Goal: Transaction & Acquisition: Purchase product/service

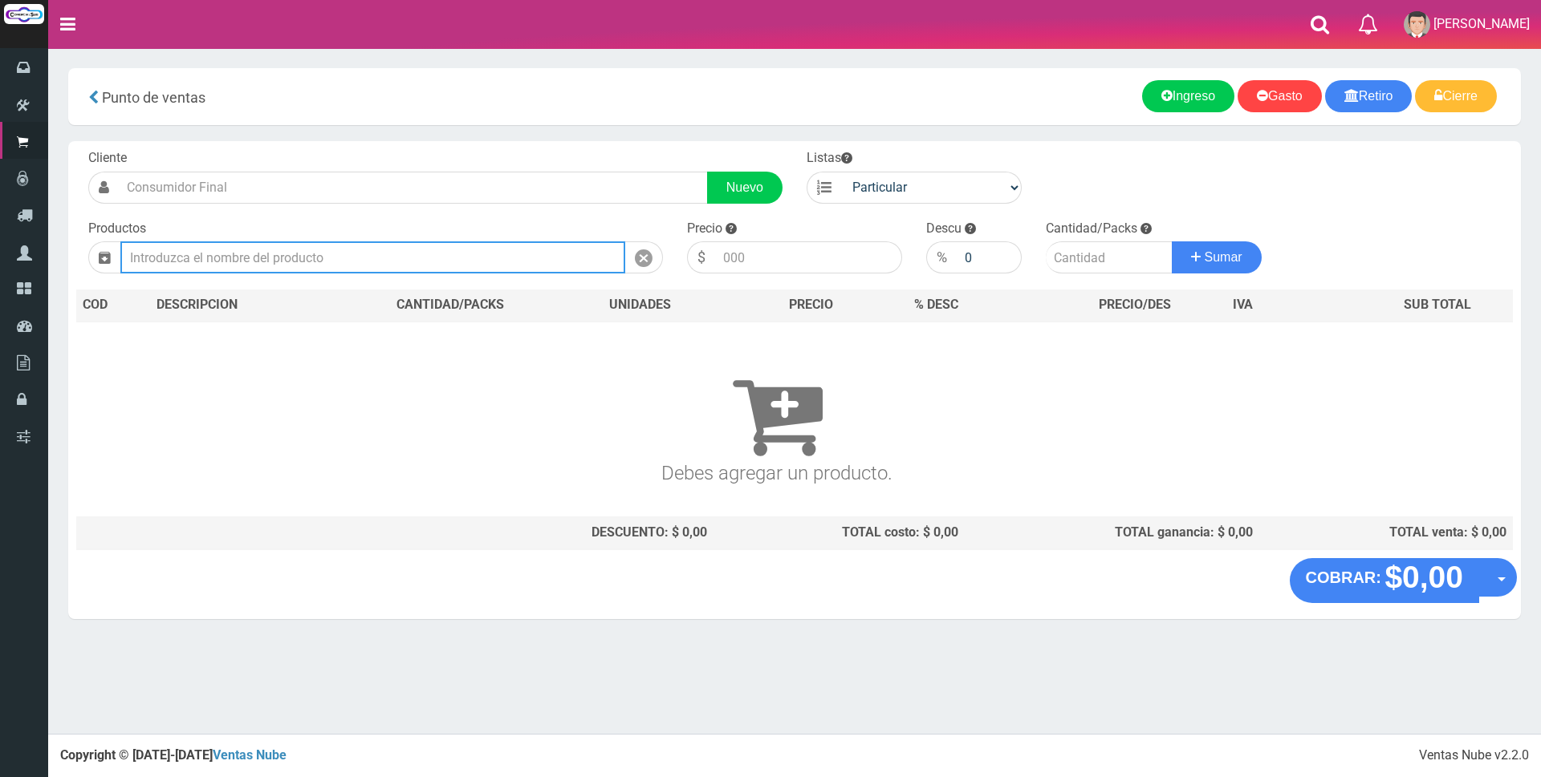
click at [429, 261] on input "text" at bounding box center [372, 258] width 505 height 32
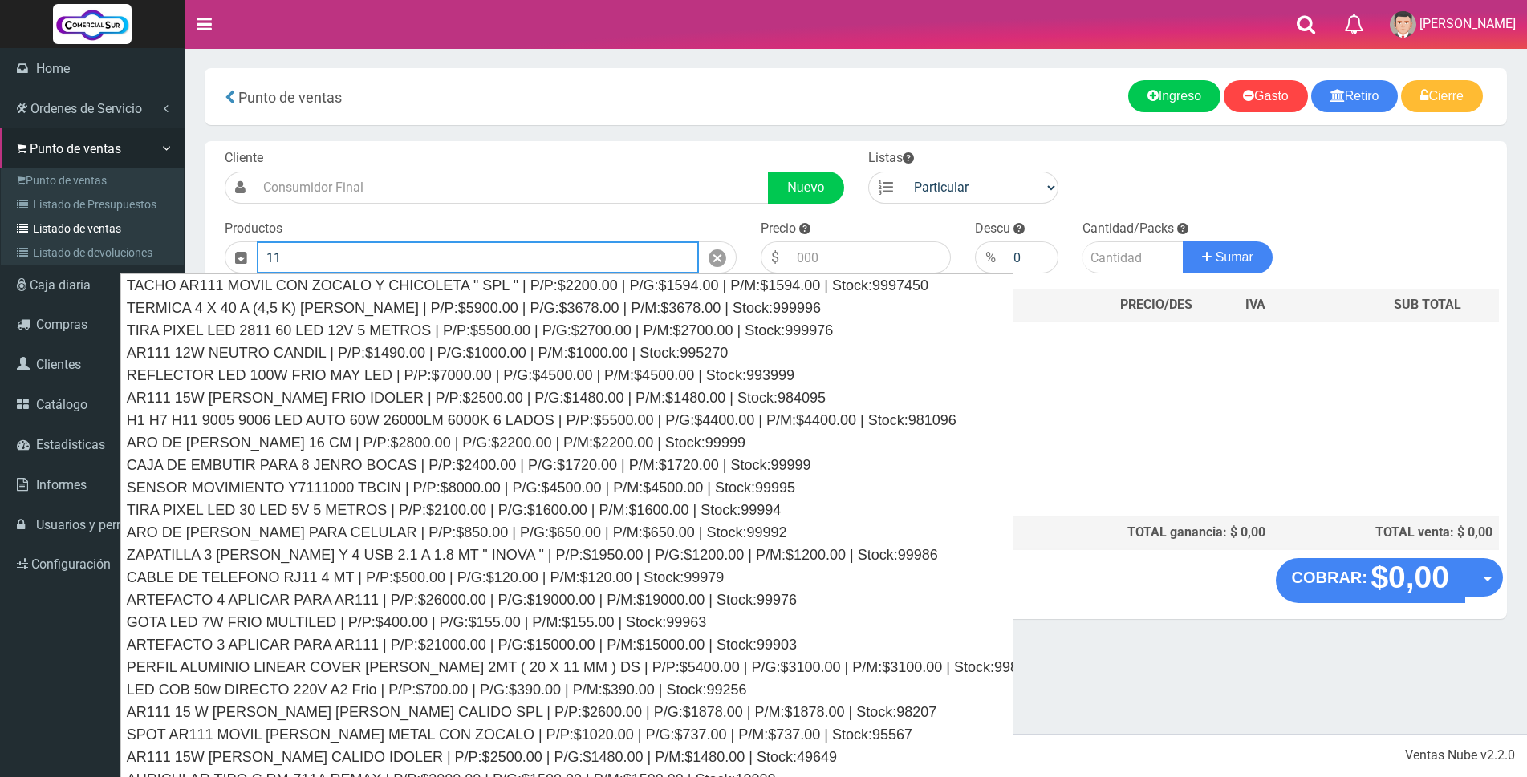
type input "11"
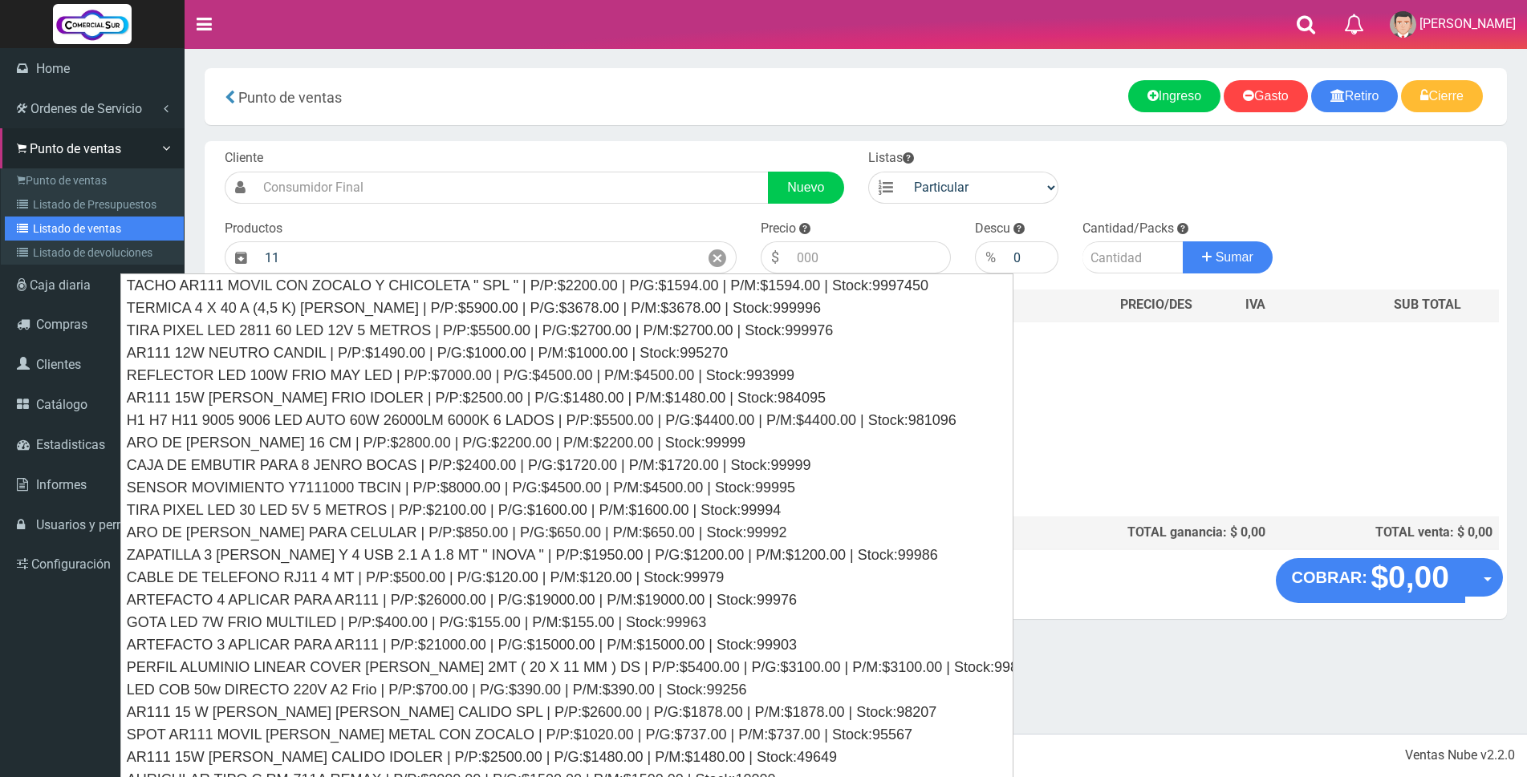
click at [58, 225] on link "Listado de ventas" at bounding box center [94, 229] width 179 height 24
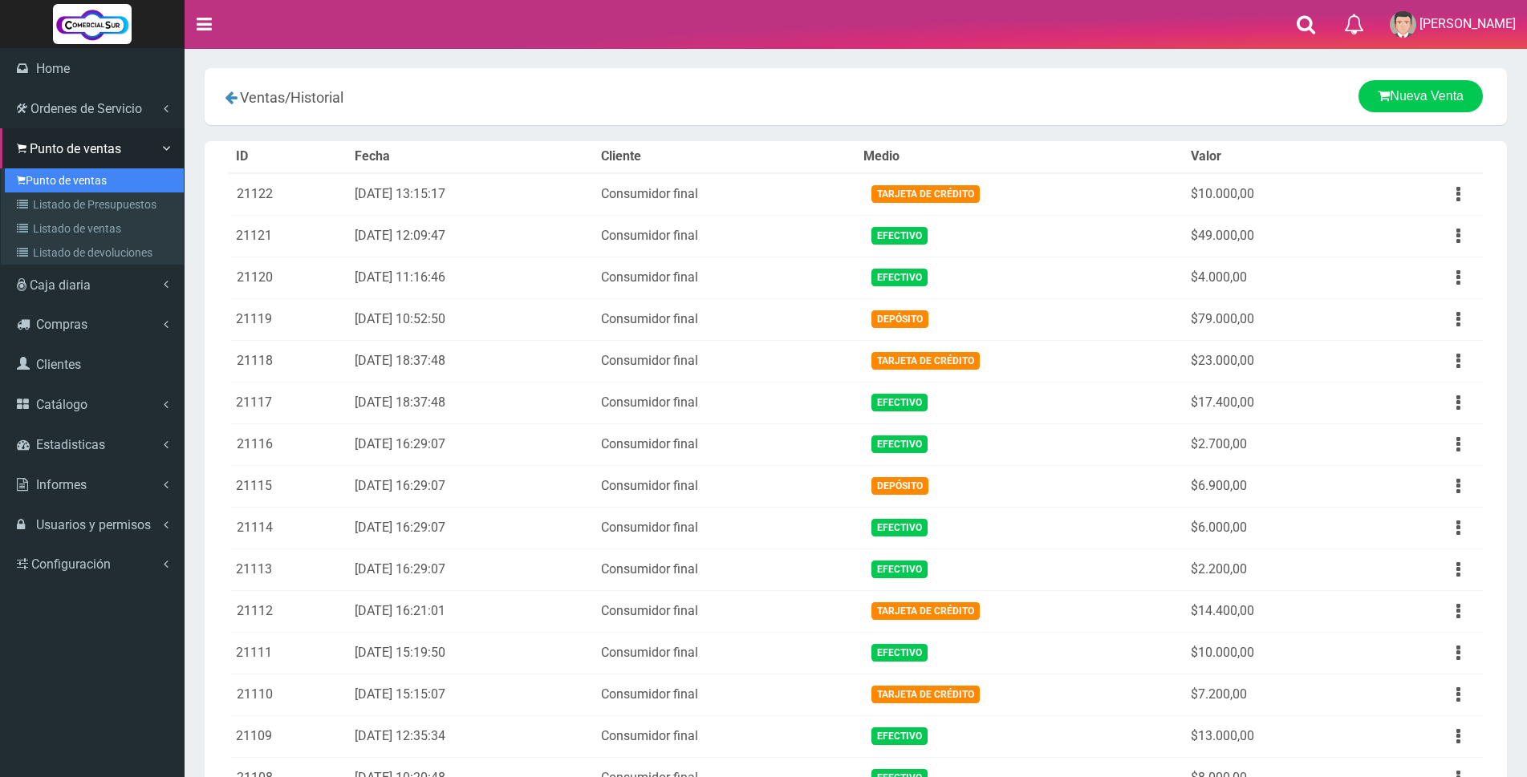
click at [59, 180] on link "Punto de ventas" at bounding box center [94, 180] width 179 height 24
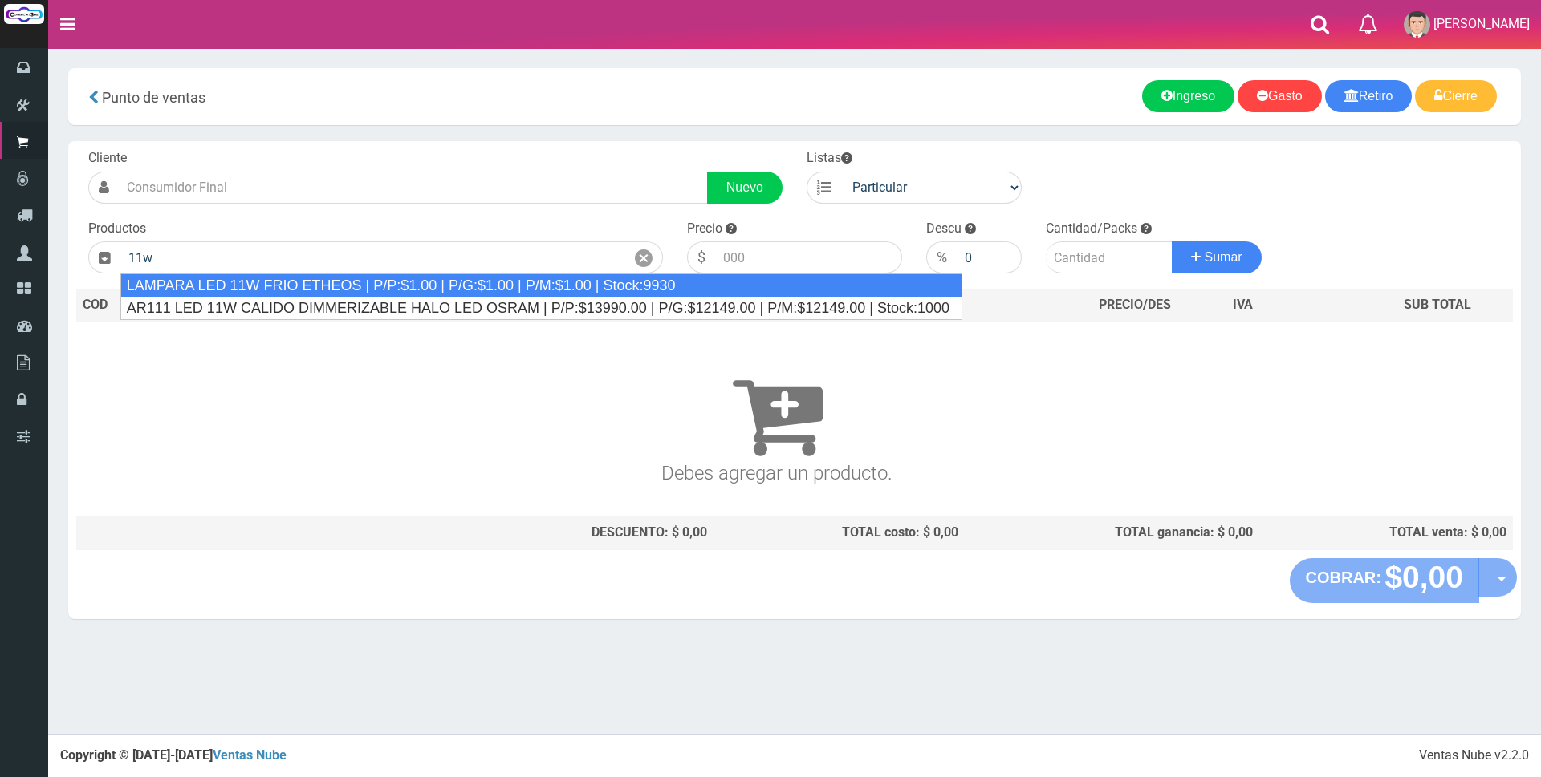
click at [376, 291] on div "LAMPARA LED 11W FRIO ETHEOS | P/P:$1.00 | P/G:$1.00 | P/M:$1.00 | Stock:9930" at bounding box center [541, 286] width 842 height 24
type input "LAMPARA LED 11W FRIO ETHEOS | P/P:$1.00 | P/G:$1.00 | P/M:$1.00 | Stock:9930"
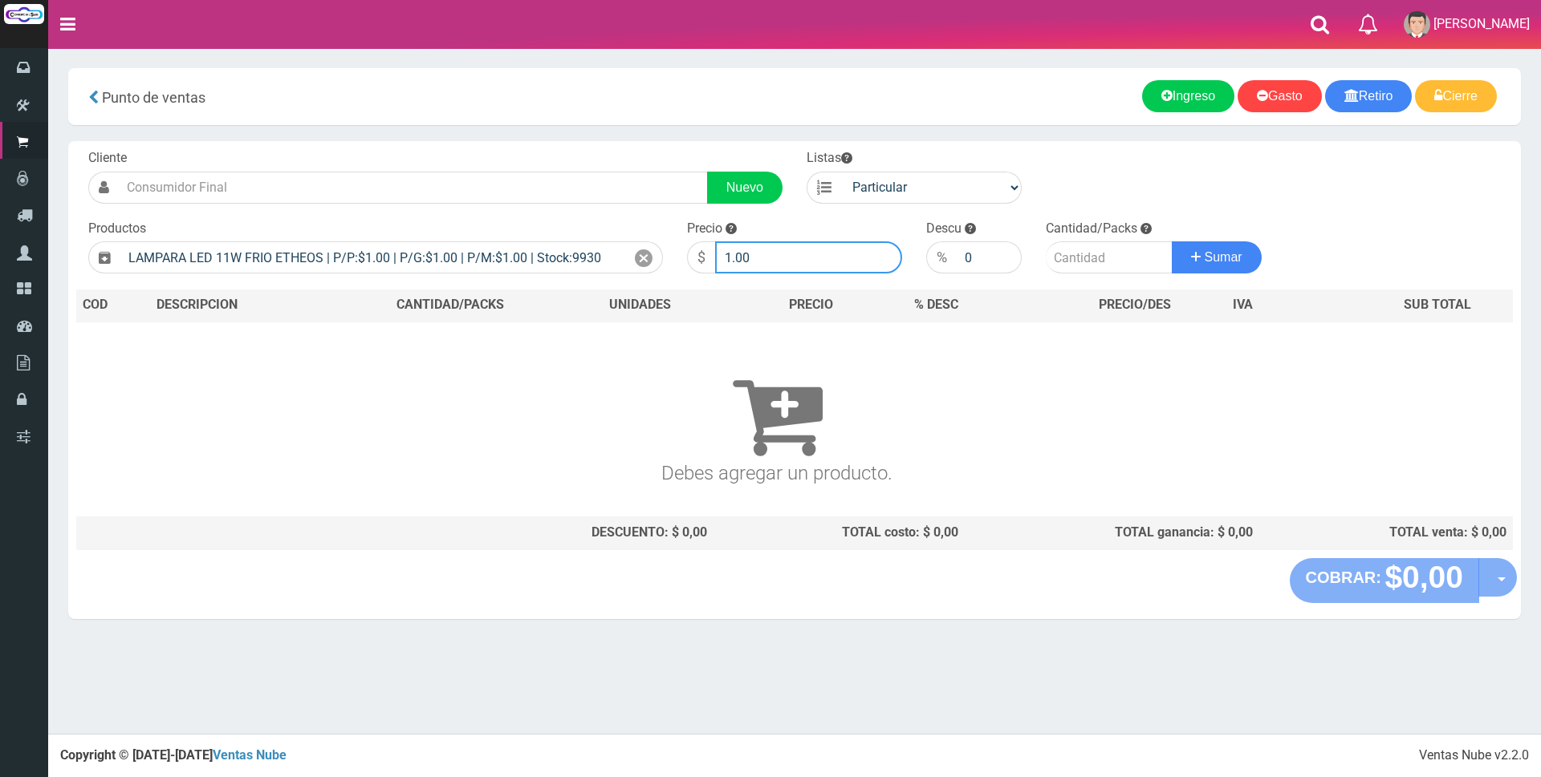
click at [779, 258] on input "1.00" at bounding box center [808, 258] width 187 height 32
type input "1"
type input "2300"
click at [1077, 254] on input "number" at bounding box center [1108, 258] width 127 height 32
type input "2"
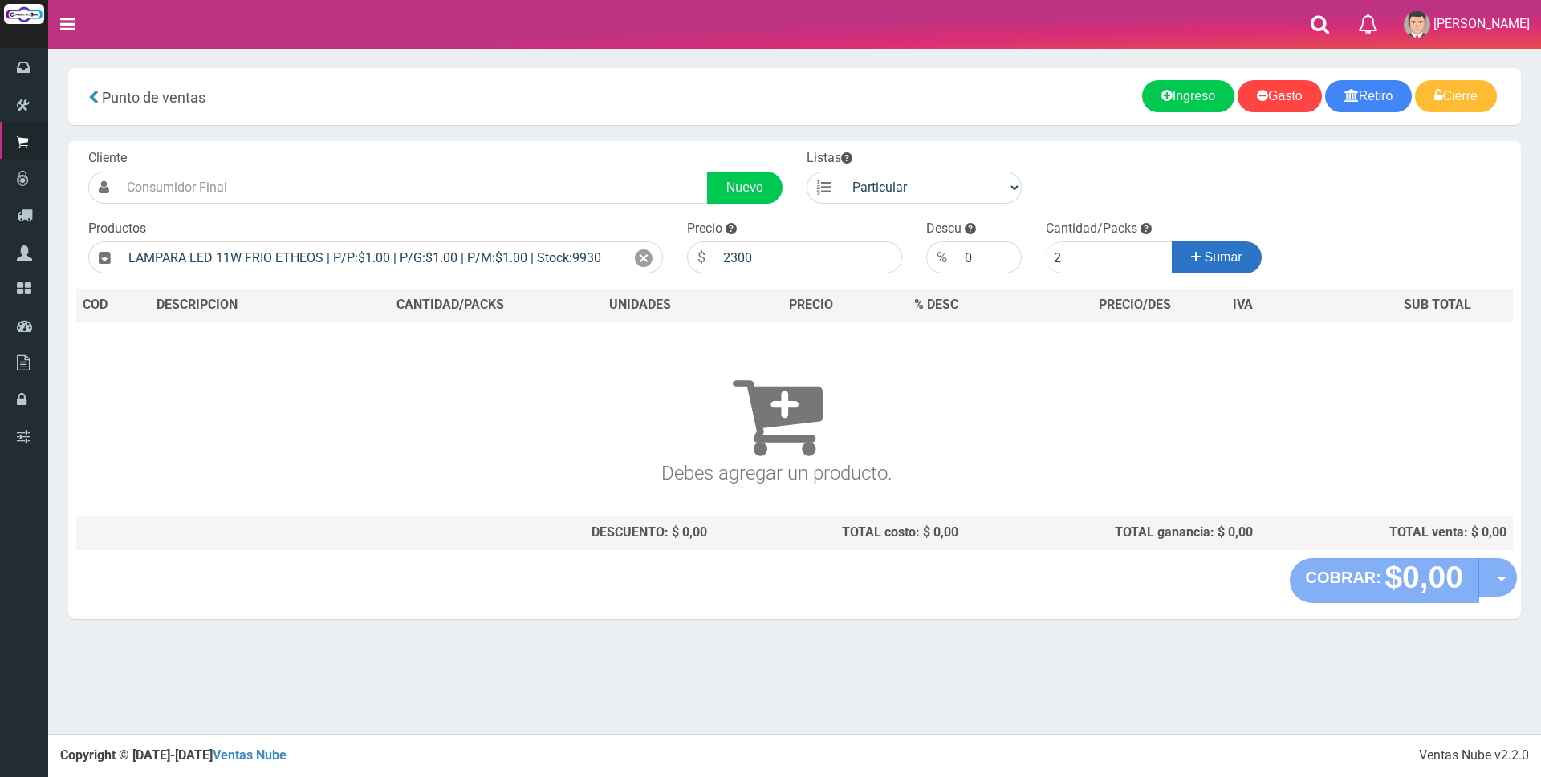
click at [1256, 255] on button "Sumar" at bounding box center [1216, 258] width 90 height 32
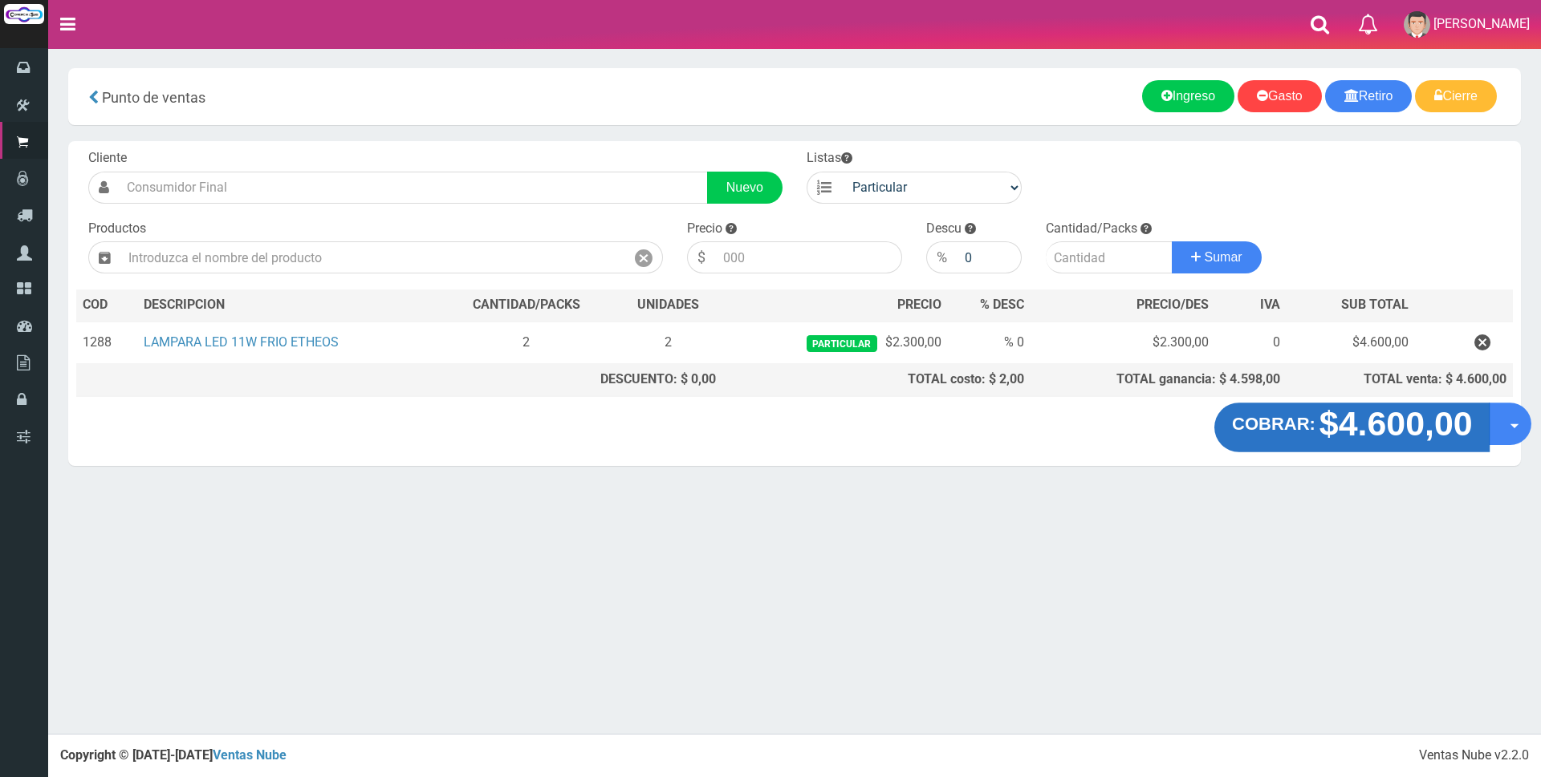
click at [1414, 430] on strong "$4.600,00" at bounding box center [1394, 424] width 153 height 38
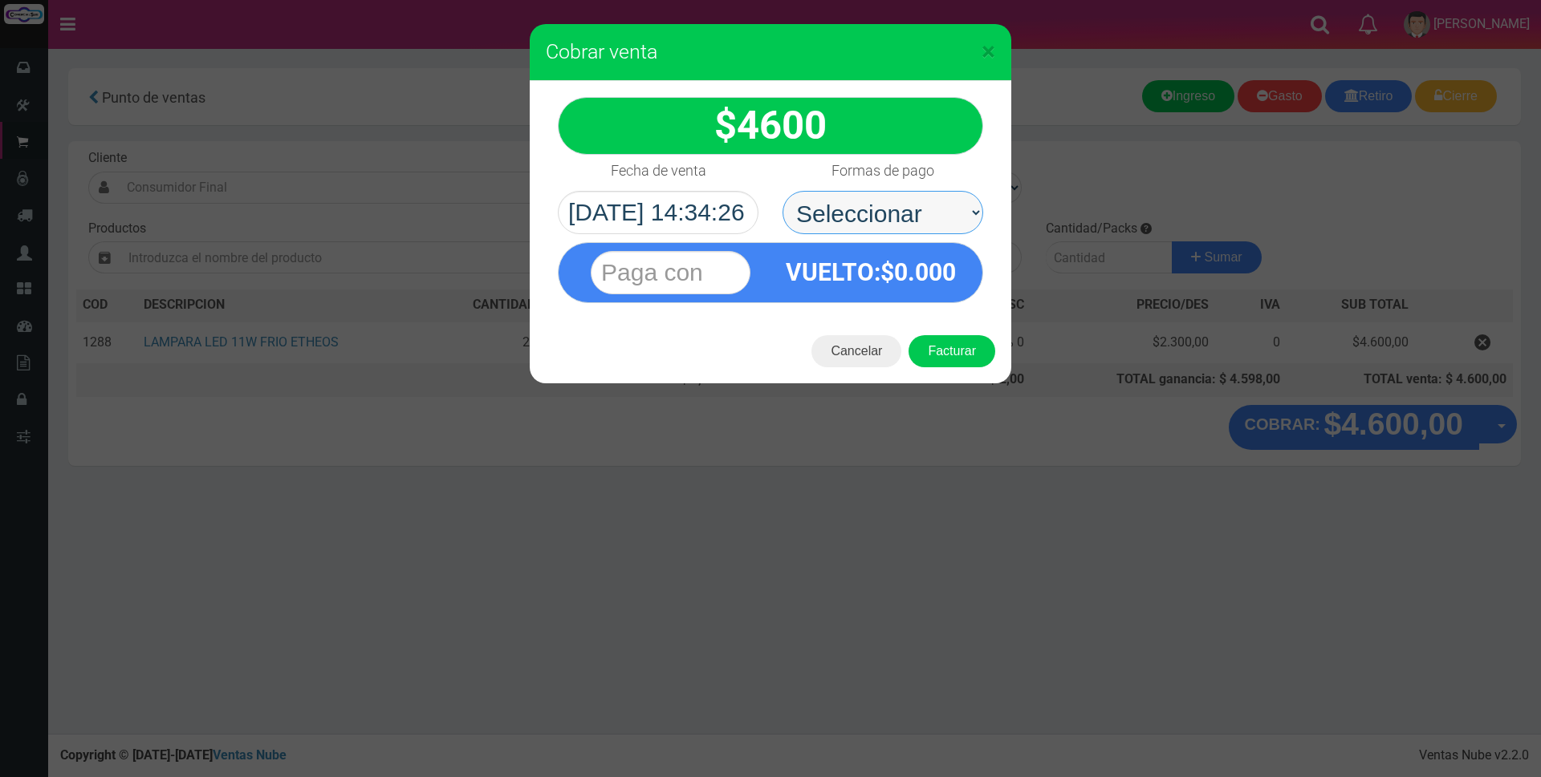
click at [944, 212] on select "Seleccionar Efectivo Tarjeta de Crédito Depósito Débito" at bounding box center [882, 212] width 201 height 43
select select "Tarjeta de Crédito"
click at [782, 191] on select "Seleccionar Efectivo Tarjeta de Crédito Depósito Débito" at bounding box center [882, 212] width 201 height 43
click at [725, 268] on input "text" at bounding box center [671, 272] width 160 height 43
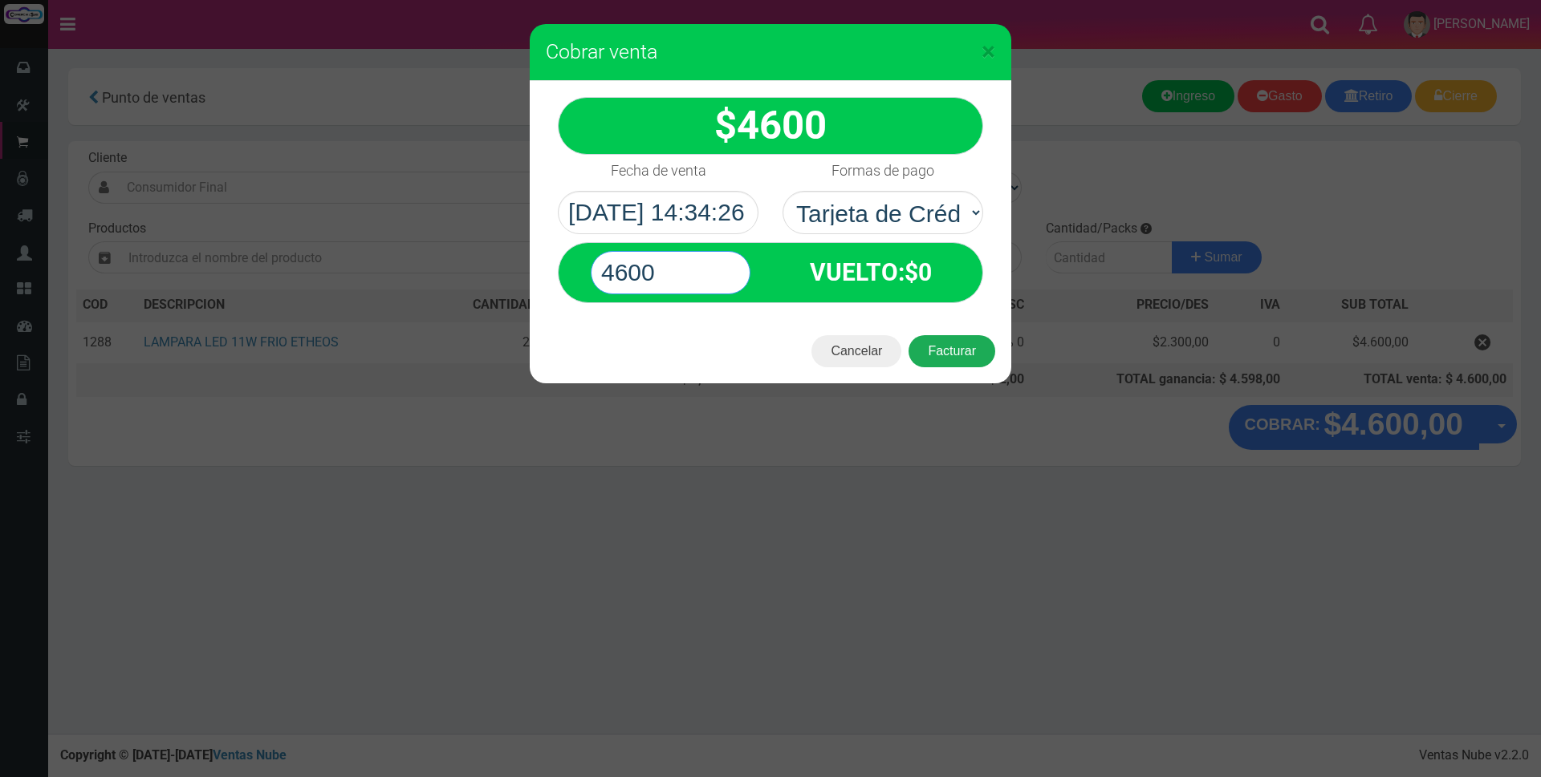
type input "4600"
click at [944, 354] on button "Facturar" at bounding box center [951, 351] width 87 height 32
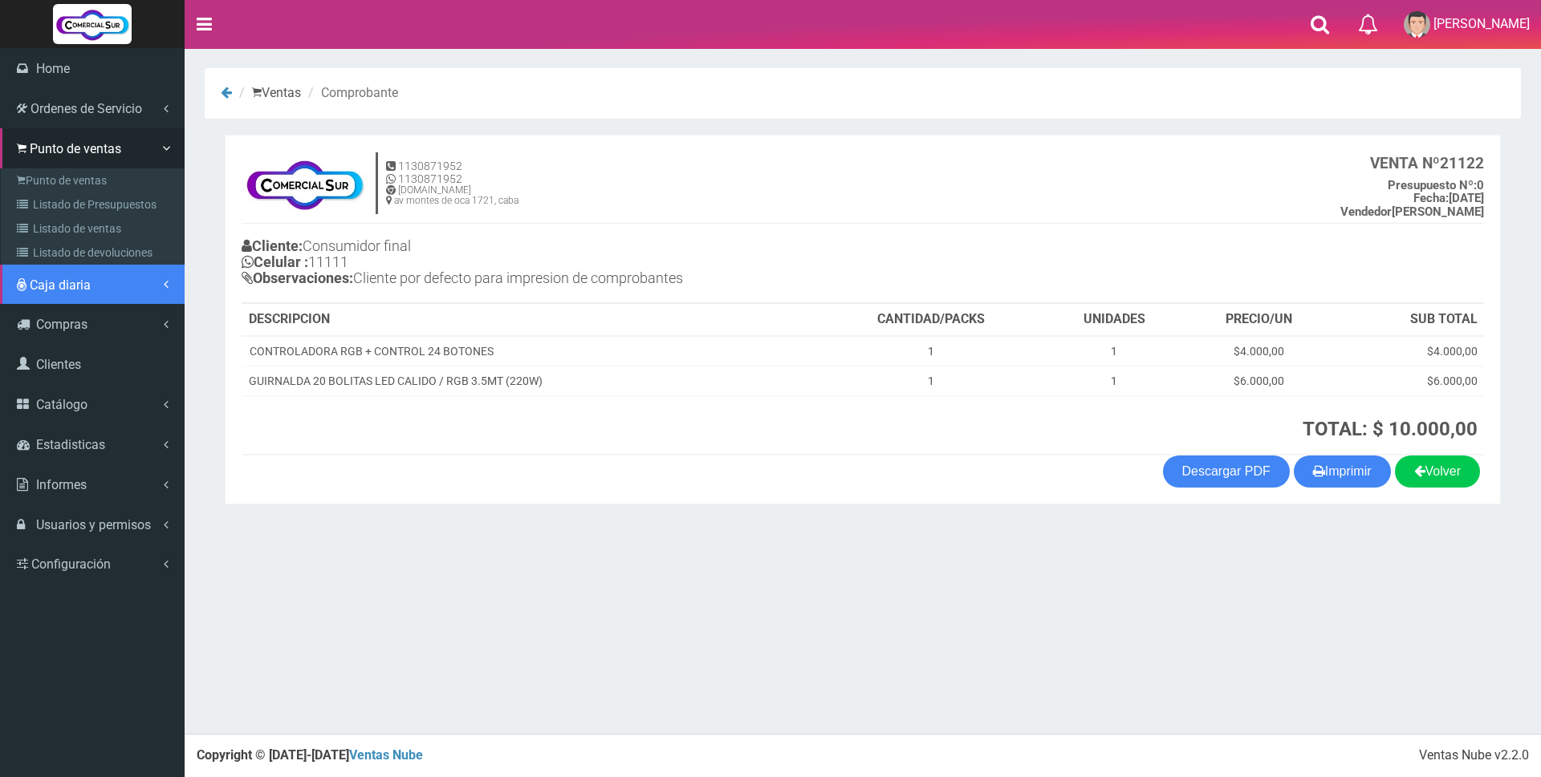
click at [45, 283] on span "Caja diaria" at bounding box center [60, 285] width 61 height 15
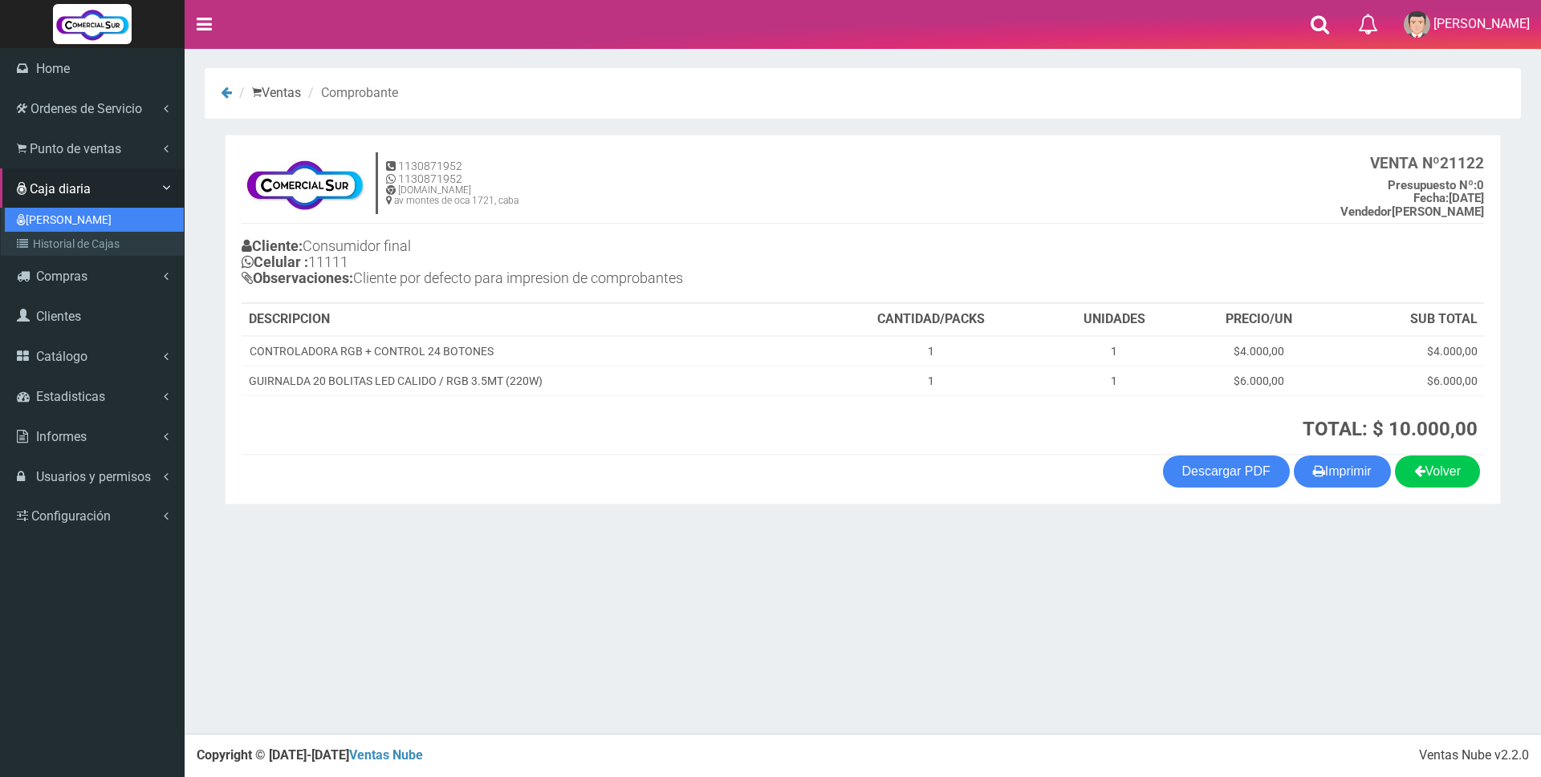
click at [46, 213] on link "[PERSON_NAME]" at bounding box center [94, 220] width 179 height 24
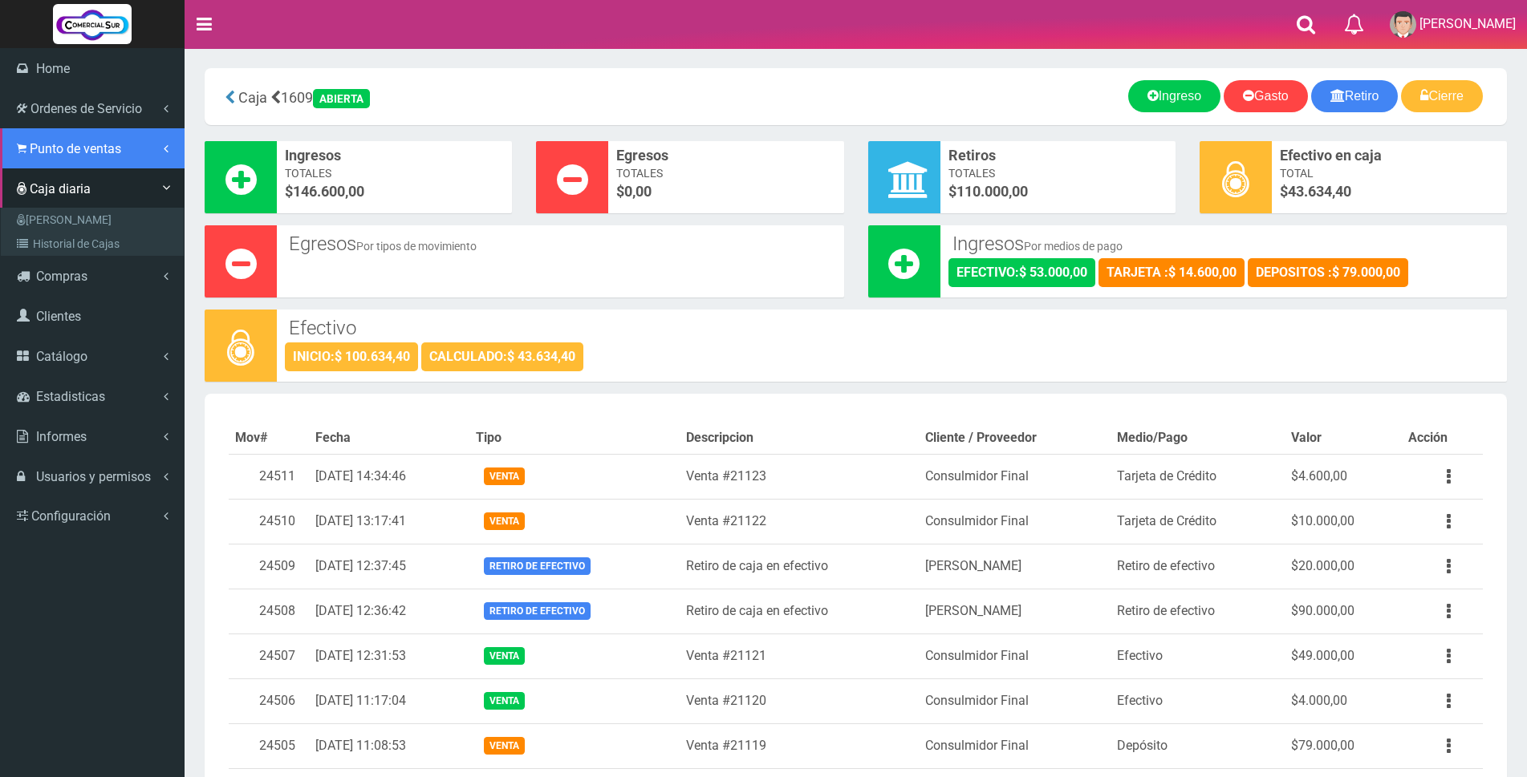
click at [37, 146] on span "Punto de ventas" at bounding box center [75, 148] width 91 height 15
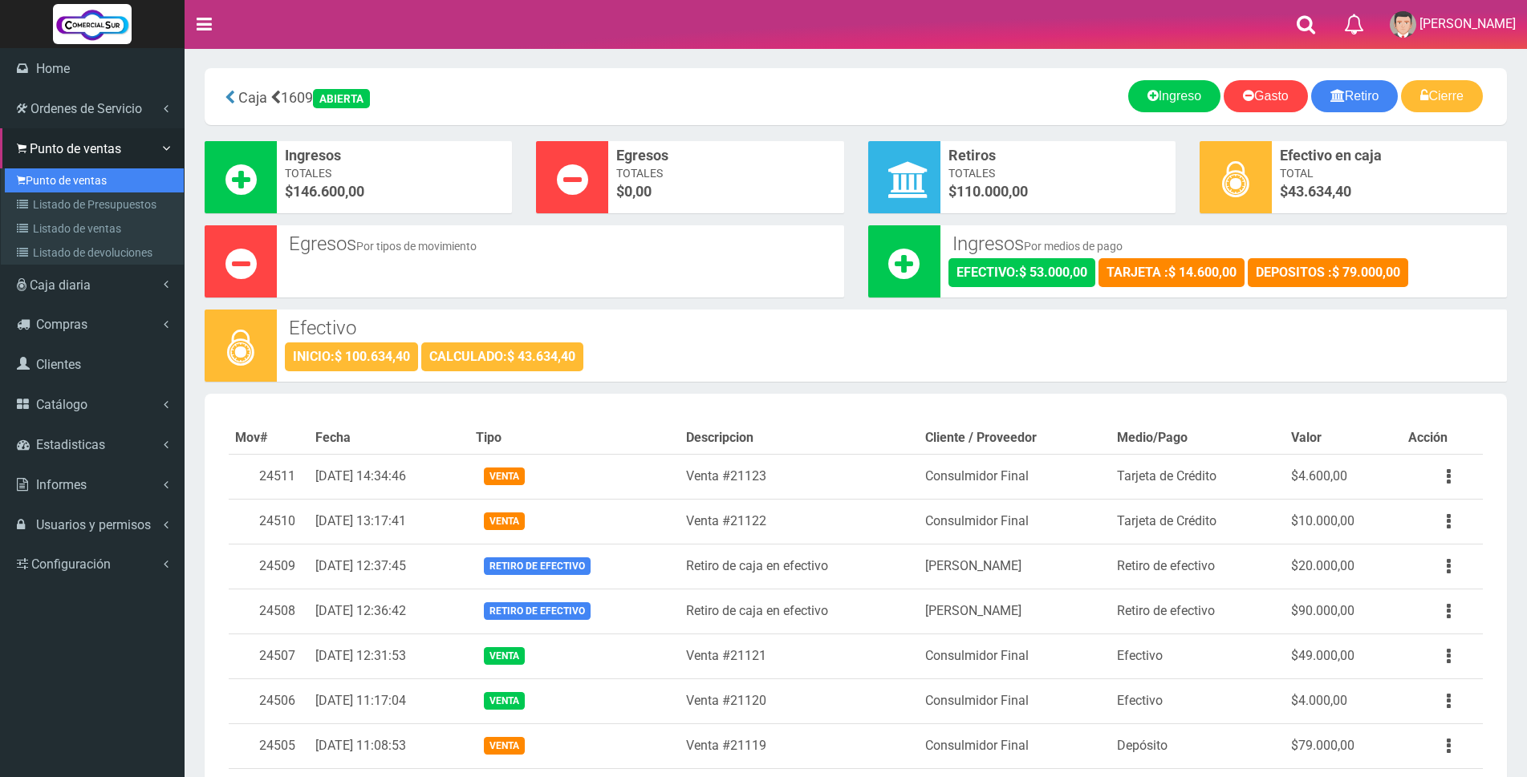
click at [56, 180] on link "Punto de ventas" at bounding box center [94, 180] width 179 height 24
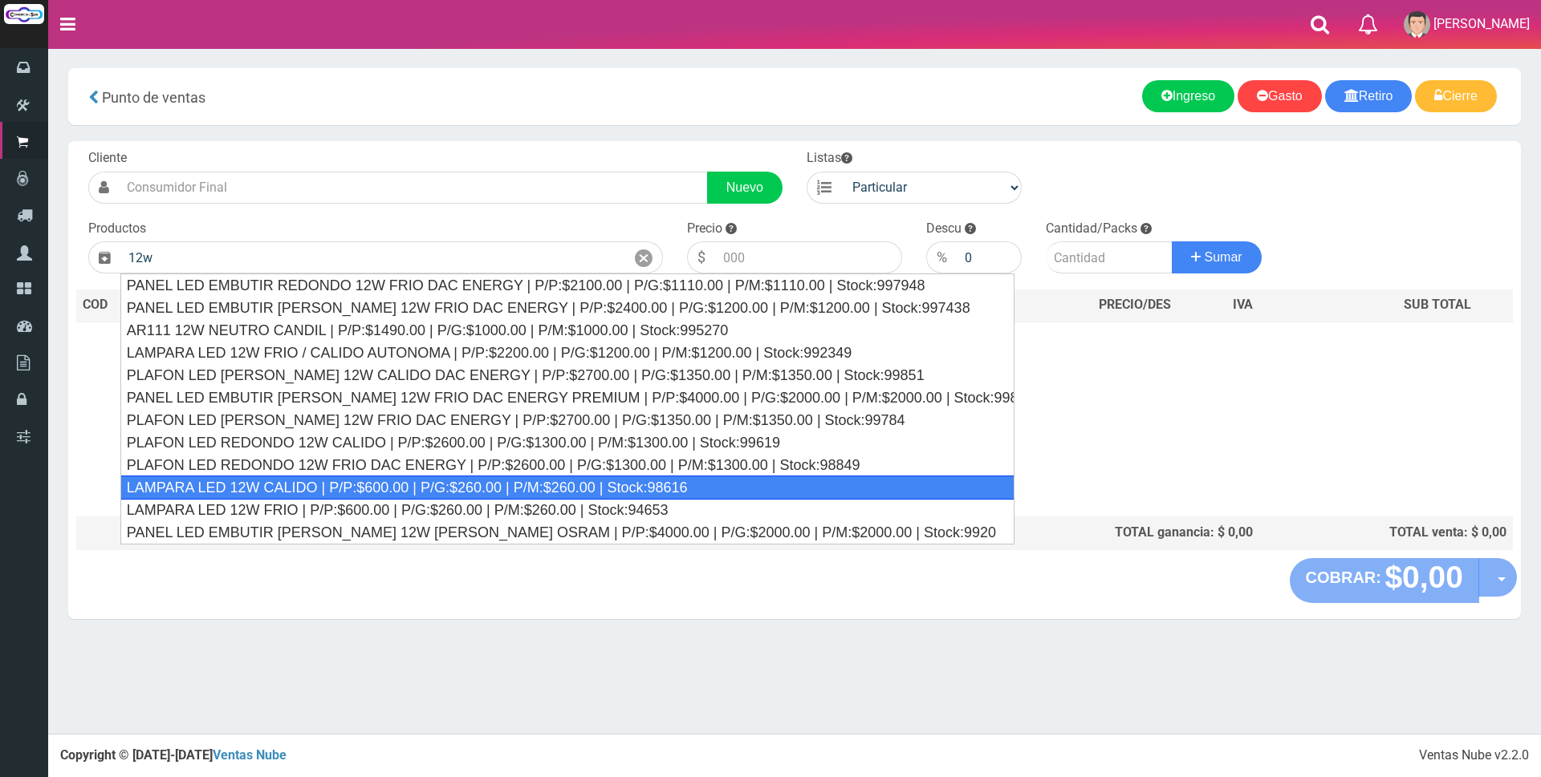
click at [606, 484] on div "LAMPARA LED 12W CALIDO | P/P:$600.00 | P/G:$260.00 | P/M:$260.00 | Stock:98616" at bounding box center [567, 488] width 894 height 24
type input "LAMPARA LED 12W CALIDO | P/P:$600.00 | P/G:$260.00 | P/M:$260.00 | Stock:98616"
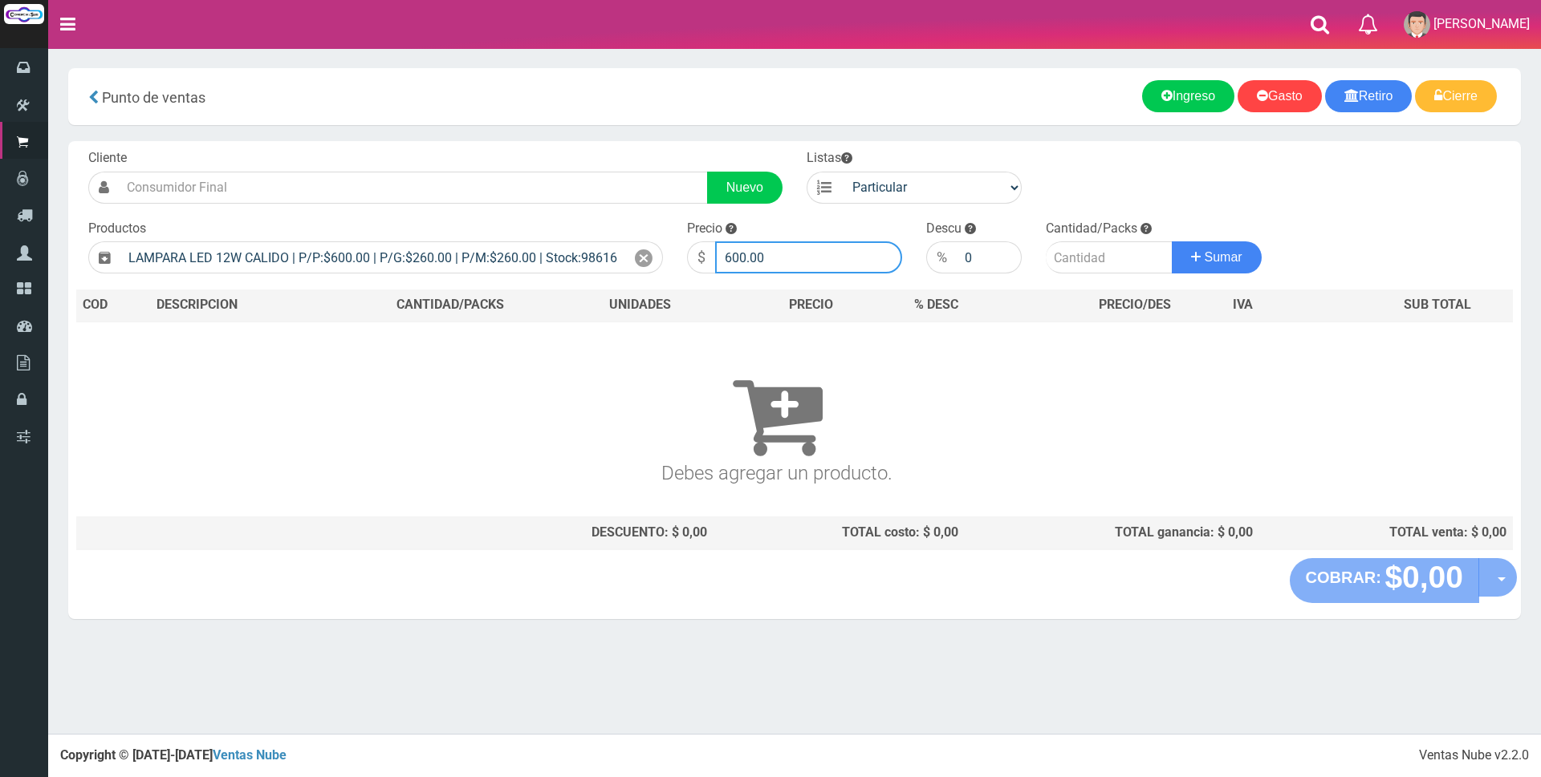
click at [830, 257] on input "600.00" at bounding box center [808, 258] width 187 height 32
type input "6"
type input "2250"
click at [1082, 253] on input "number" at bounding box center [1108, 258] width 127 height 32
type input "4"
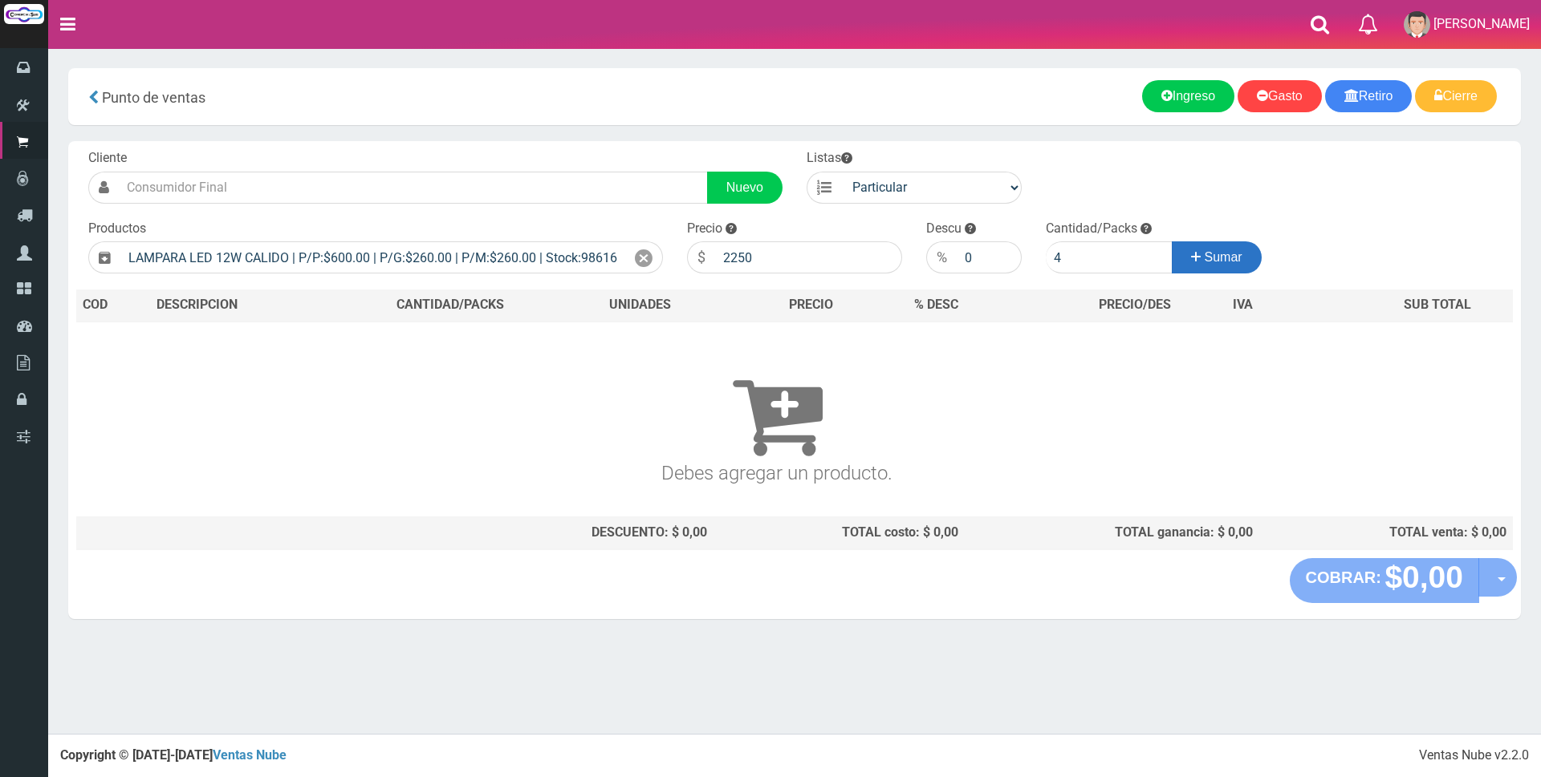
click at [1212, 248] on button "Sumar" at bounding box center [1216, 258] width 90 height 32
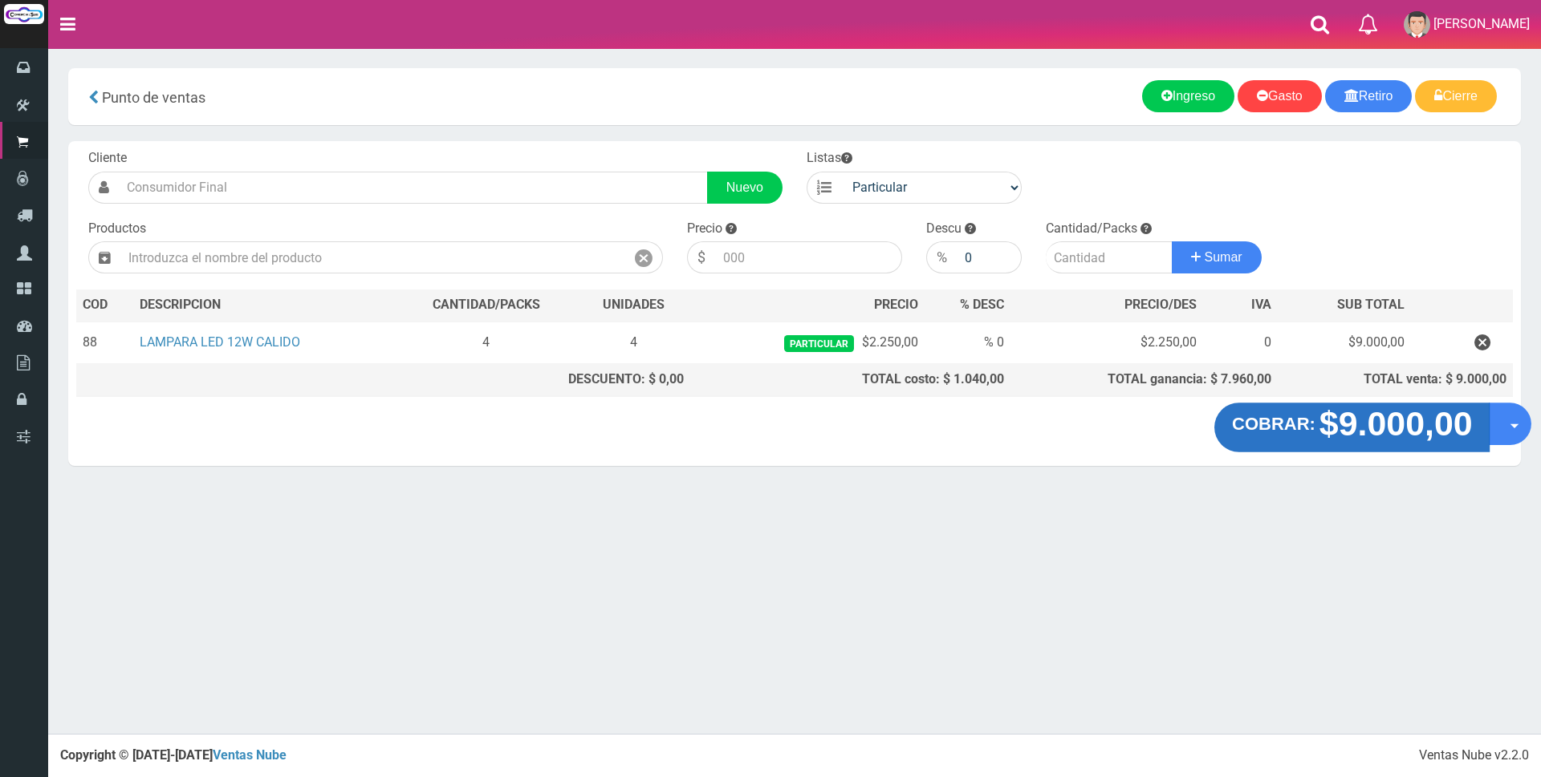
click at [1366, 431] on strong "$9.000,00" at bounding box center [1394, 424] width 153 height 38
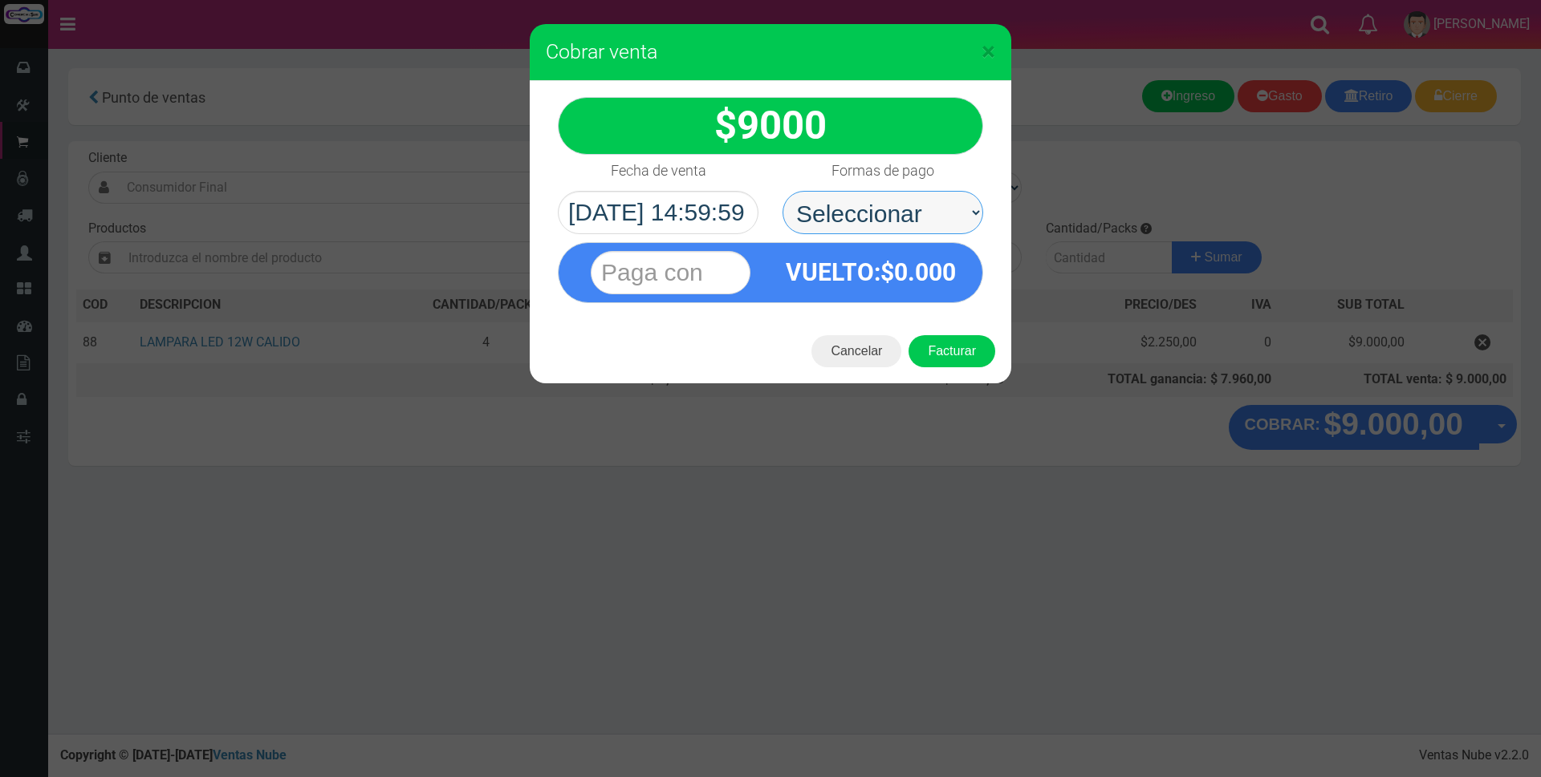
click at [948, 209] on select "Seleccionar Efectivo Tarjeta de Crédito Depósito Débito" at bounding box center [882, 212] width 201 height 43
select select "Tarjeta de Crédito"
click at [782, 191] on select "Seleccionar Efectivo Tarjeta de Crédito Depósito Débito" at bounding box center [882, 212] width 201 height 43
click at [716, 272] on input "text" at bounding box center [671, 272] width 160 height 43
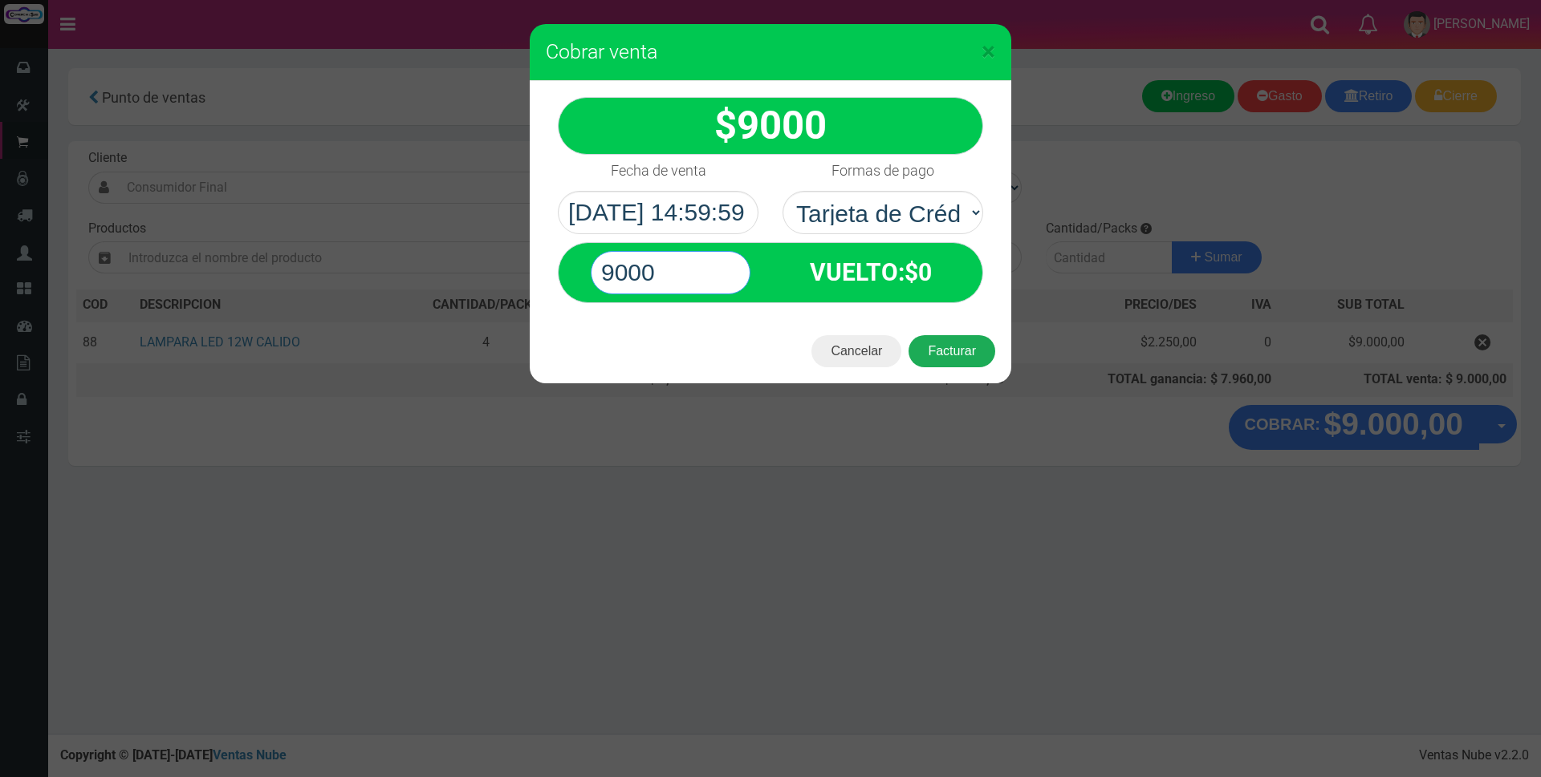
type input "9000"
click at [945, 348] on button "Facturar" at bounding box center [951, 351] width 87 height 32
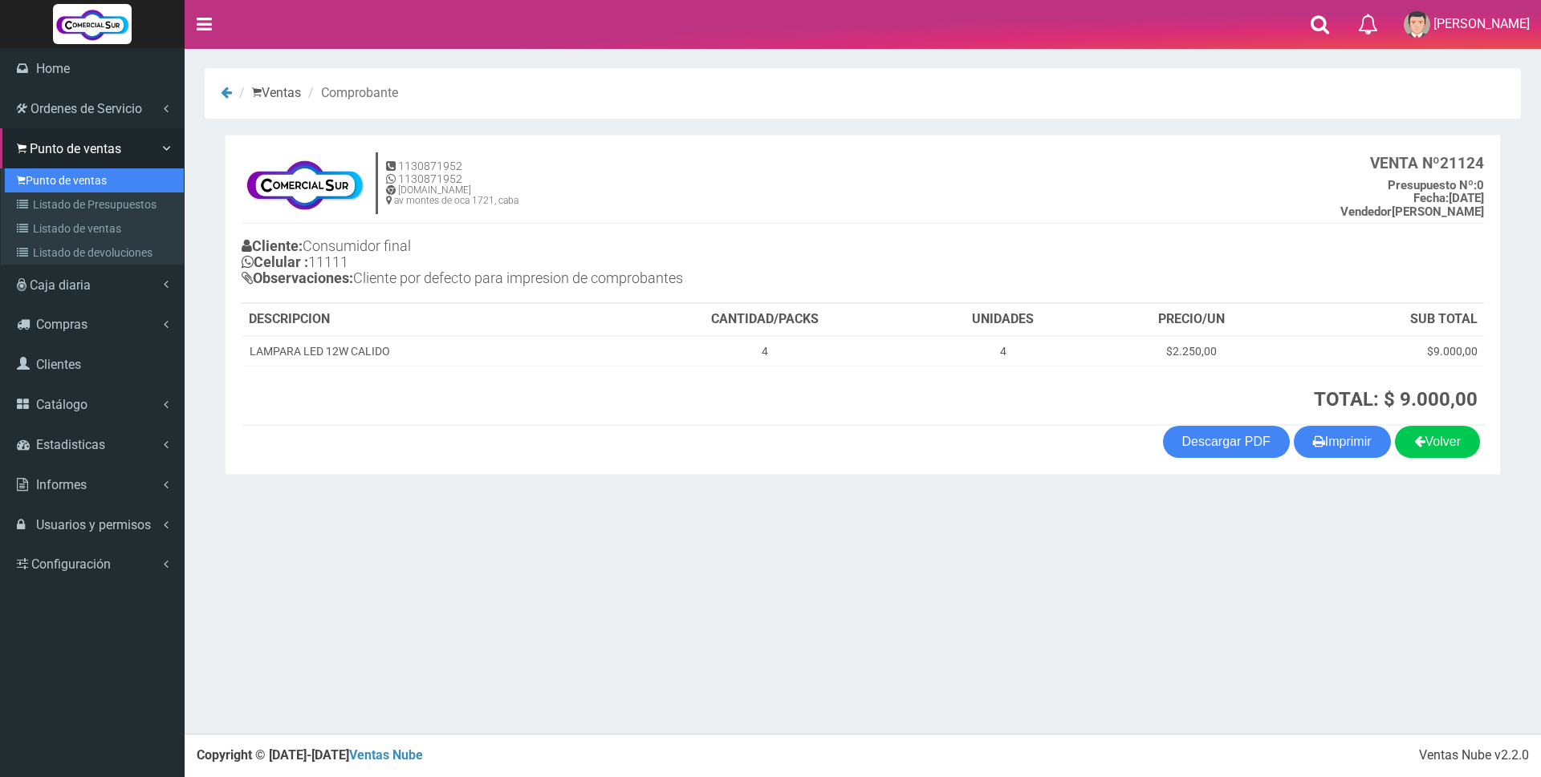
click at [37, 174] on link "Punto de ventas" at bounding box center [94, 180] width 179 height 24
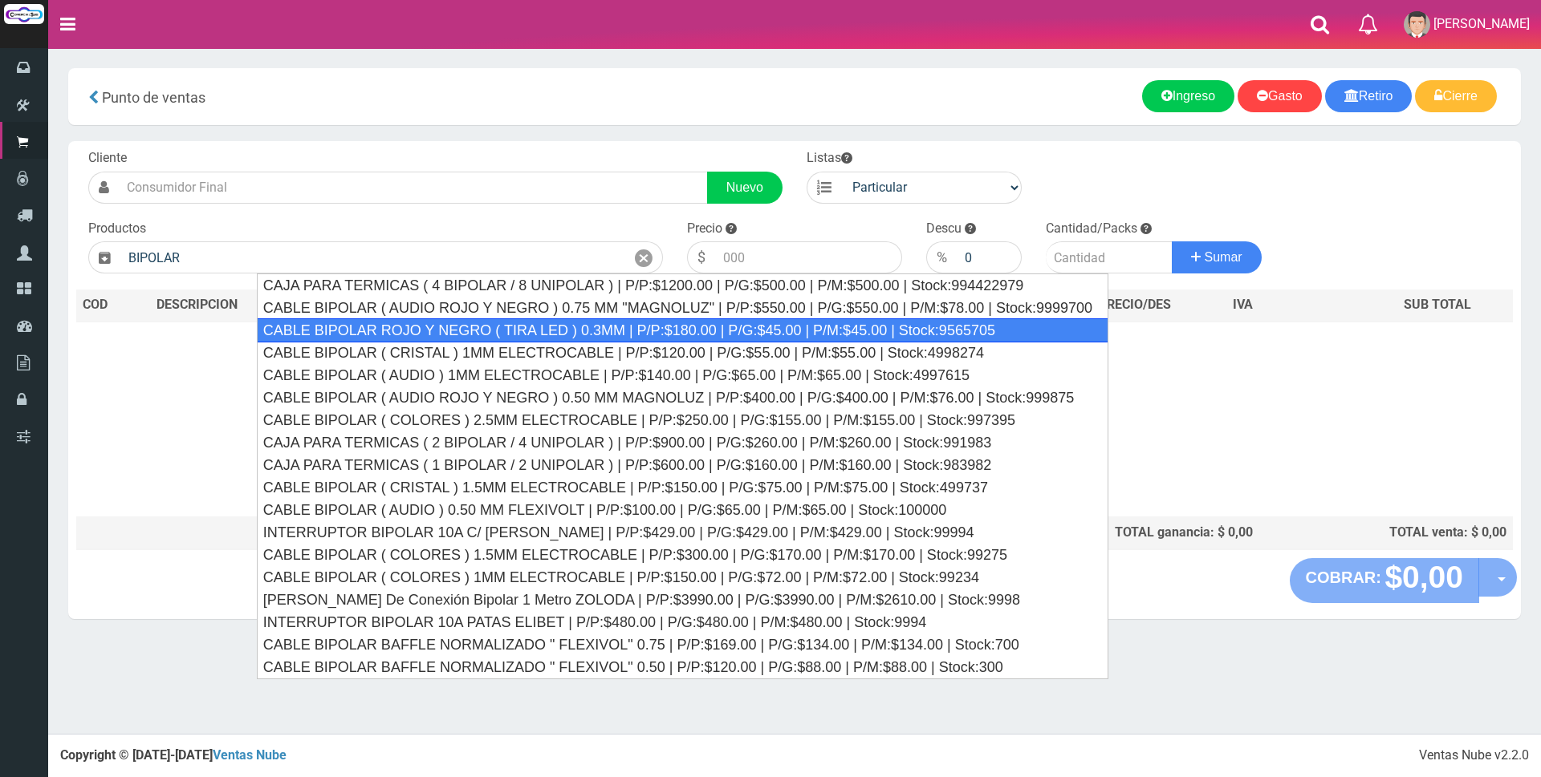
click at [604, 335] on div "CABLE BIPOLAR ROJO Y NEGRO ( TIRA LED ) 0.3MM | P/P:$180.00 | P/G:$45.00 | P/M:…" at bounding box center [682, 331] width 851 height 24
type input "CABLE BIPOLAR ROJO Y NEGRO ( TIRA LED ) 0.3MM | P/P:$180.00 | P/G:$45.00 | P/M:…"
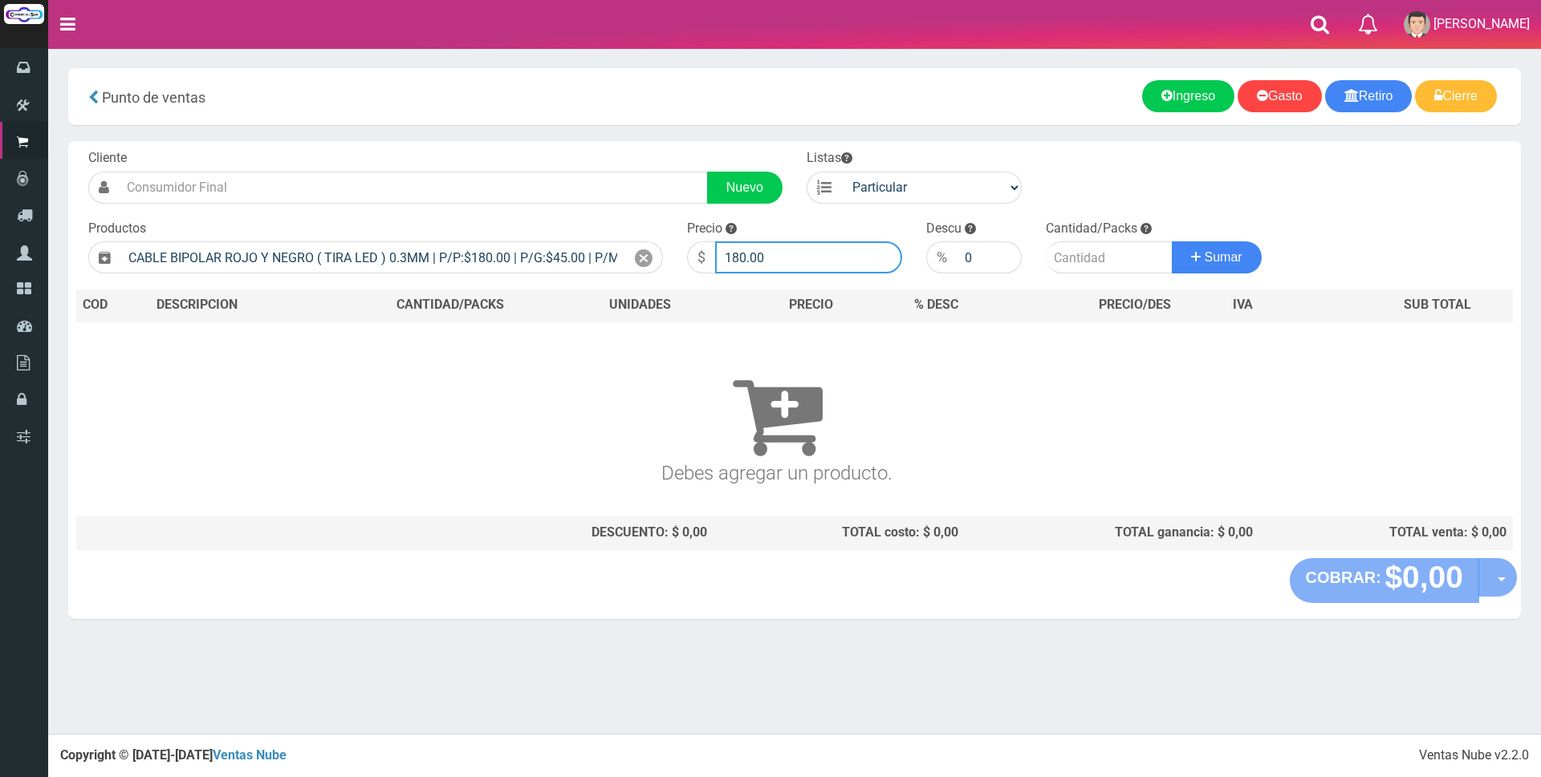
click at [789, 257] on input "180.00" at bounding box center [808, 258] width 187 height 32
type input "1"
type input "600"
click at [1110, 266] on input "number" at bounding box center [1108, 258] width 127 height 32
type input "7"
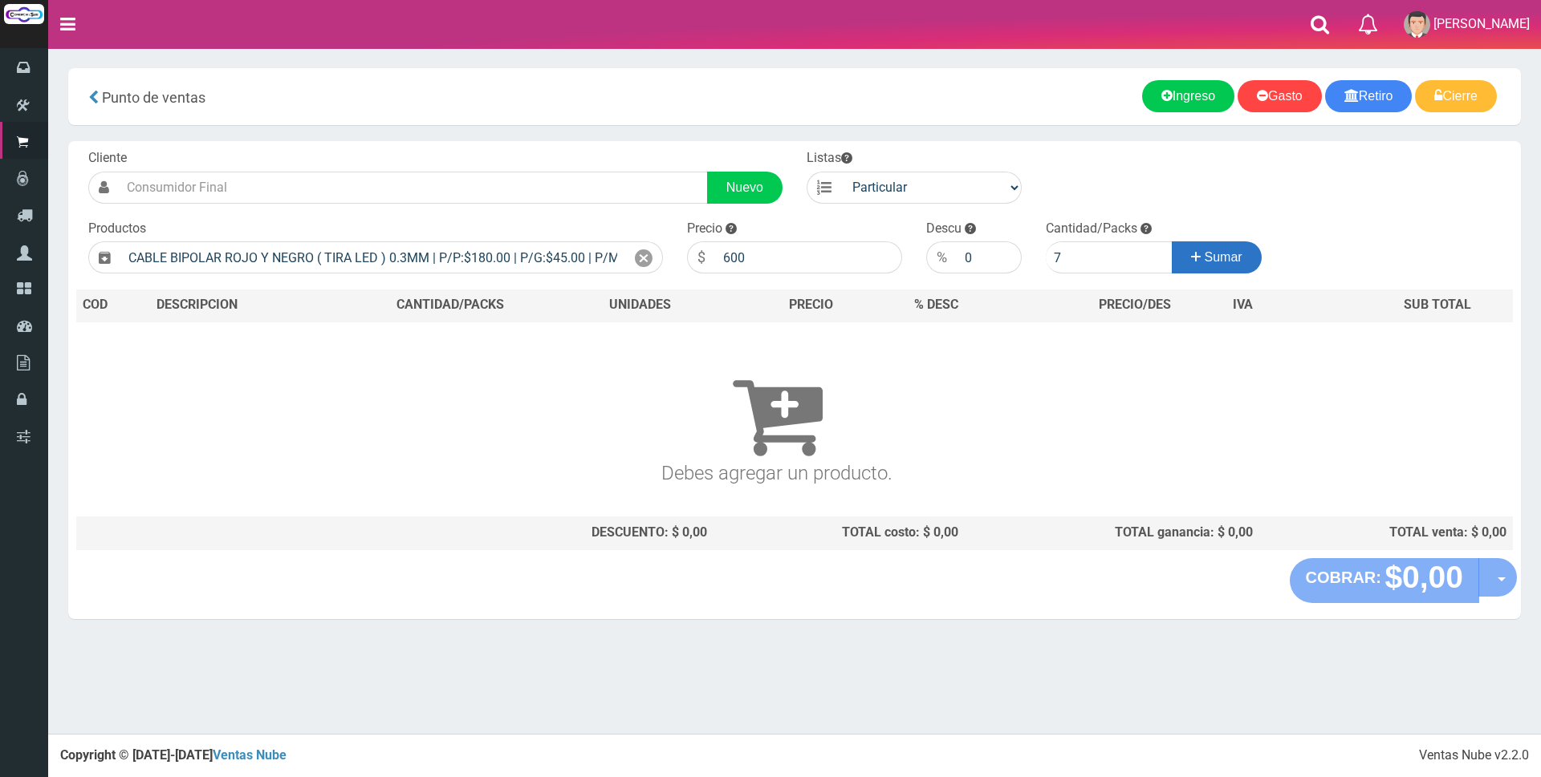
click at [1197, 262] on button "Sumar" at bounding box center [1216, 258] width 90 height 32
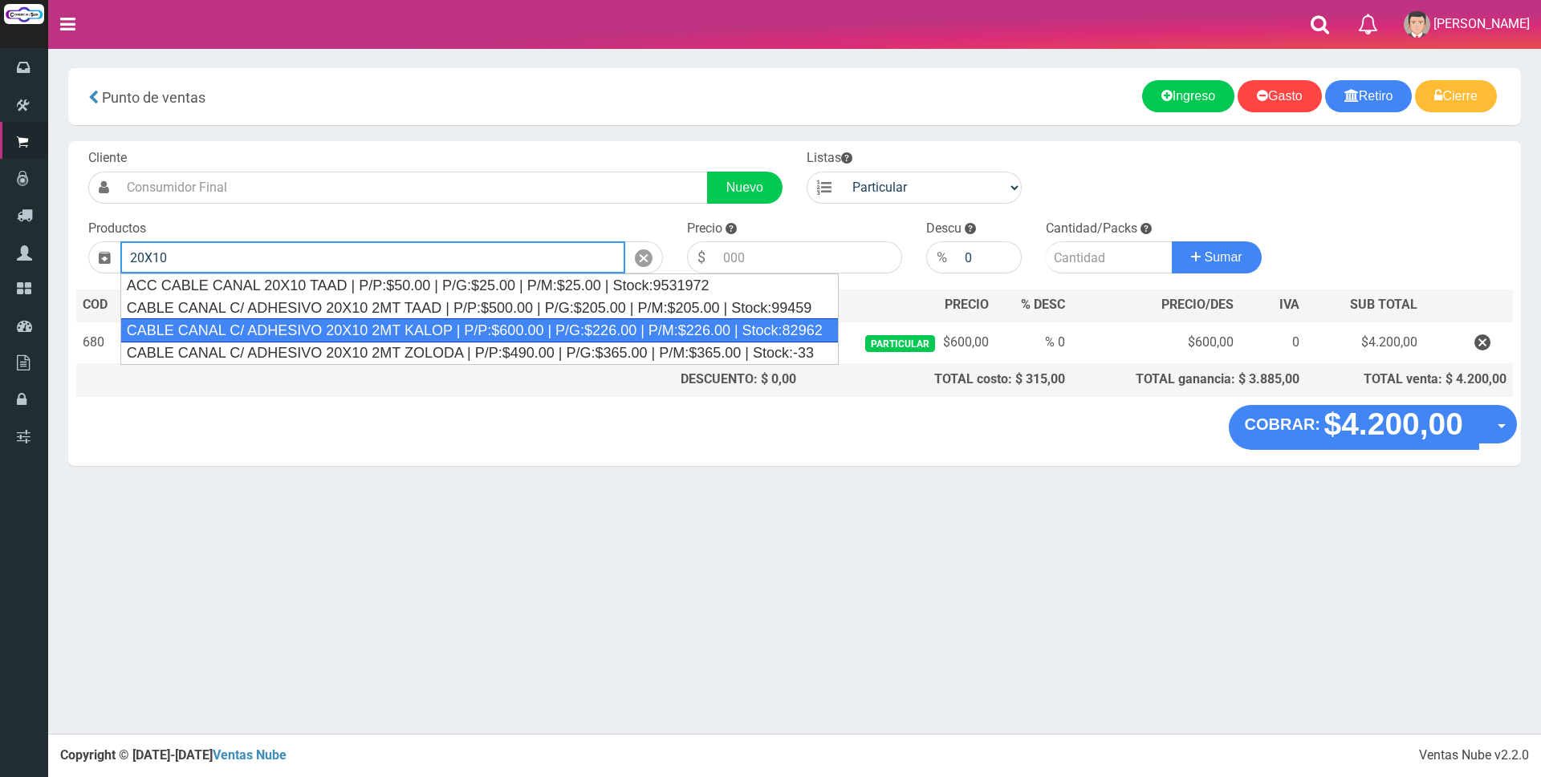
click at [522, 331] on div "CABLE CANAL C/ ADHESIVO 20X10 2MT KALOP | P/P:$600.00 | P/G:$226.00 | P/M:$226.…" at bounding box center [479, 331] width 718 height 24
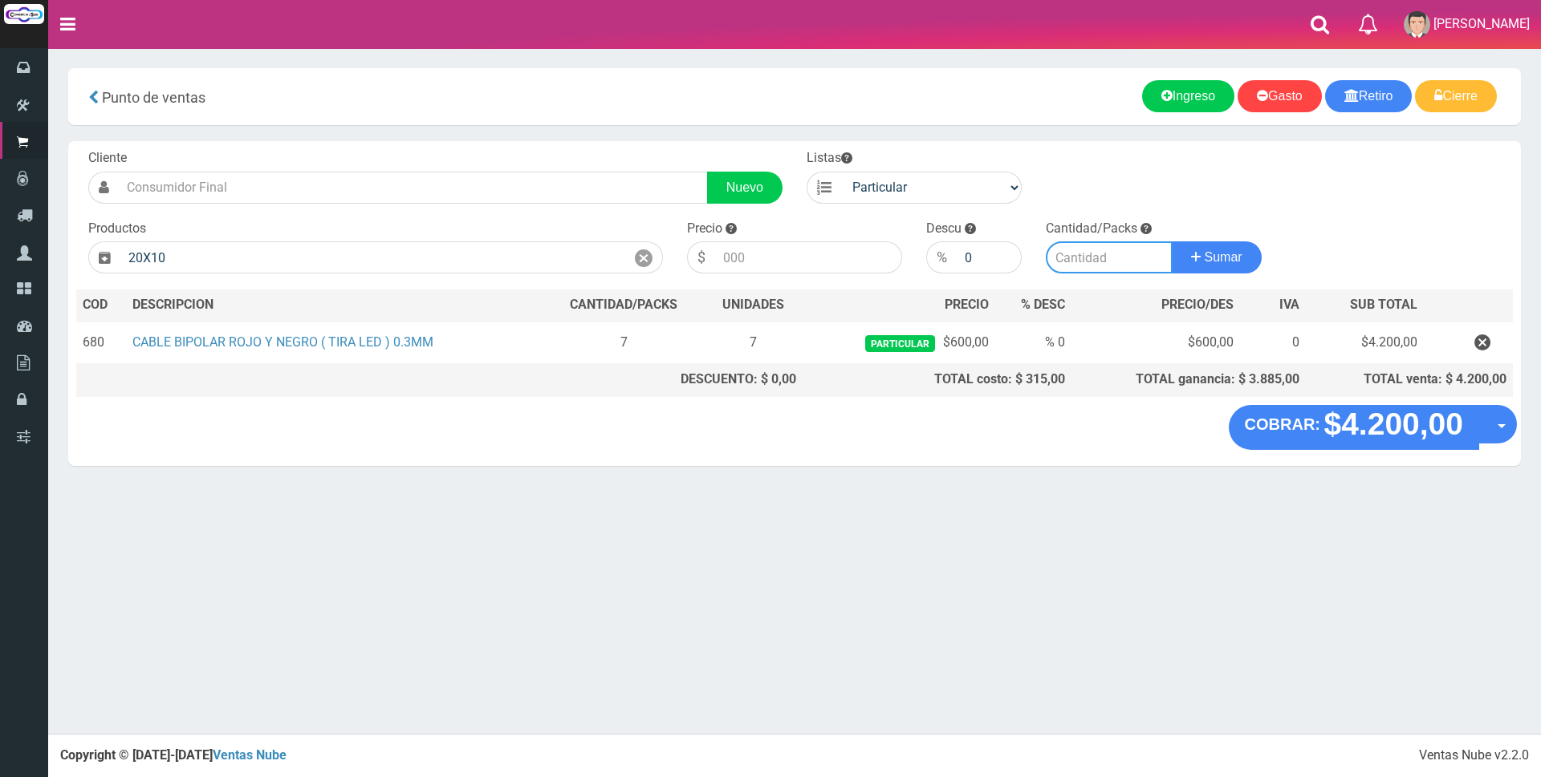
type input "CABLE CANAL C/ ADHESIVO 20X10 2MT KALOP | P/P:$600.00 | P/G:$226.00 | P/M:$226.…"
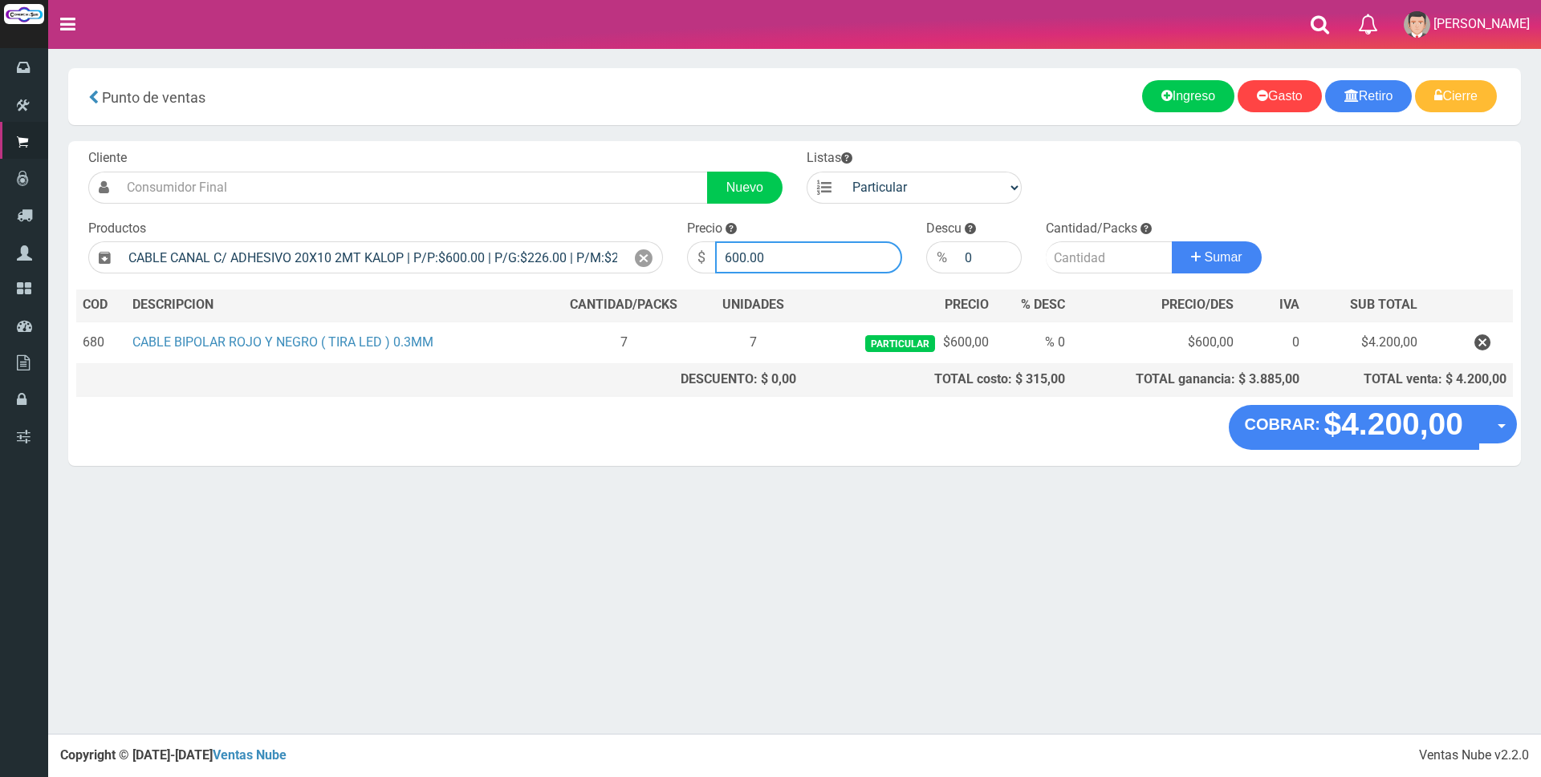
click at [810, 263] on input "600.00" at bounding box center [808, 258] width 187 height 32
type input "6"
type input "1"
type input "2000"
drag, startPoint x: 1057, startPoint y: 257, endPoint x: 1044, endPoint y: 268, distance: 17.1
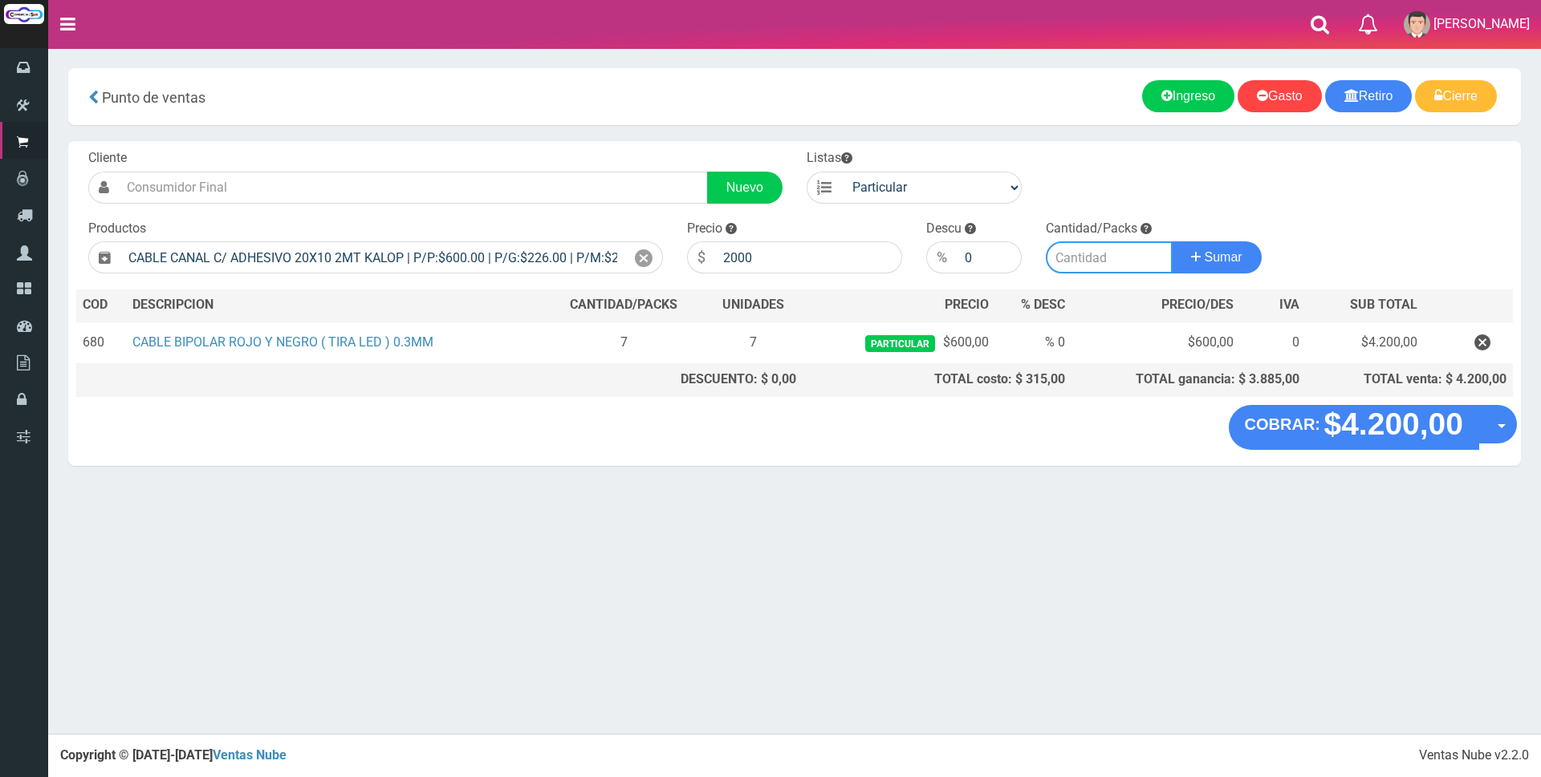
click at [1059, 258] on input "number" at bounding box center [1108, 258] width 127 height 32
type input "1"
click at [1224, 254] on span "Sumar" at bounding box center [1223, 257] width 38 height 14
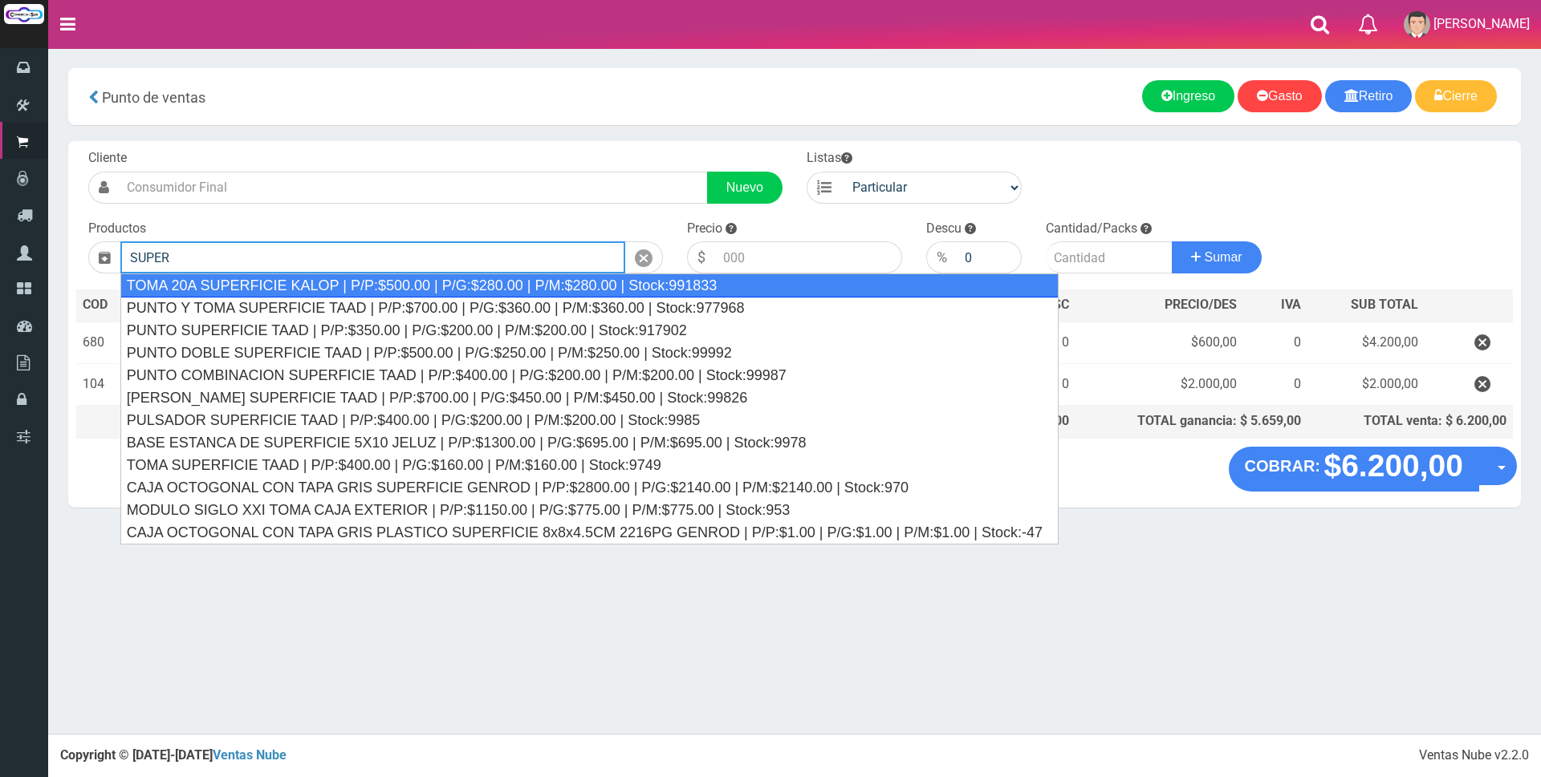
click at [539, 279] on div "TOMA 20A SUPERFICIE KALOP | P/P:$500.00 | P/G:$280.00 | P/M:$280.00 | Stock:991…" at bounding box center [589, 286] width 938 height 24
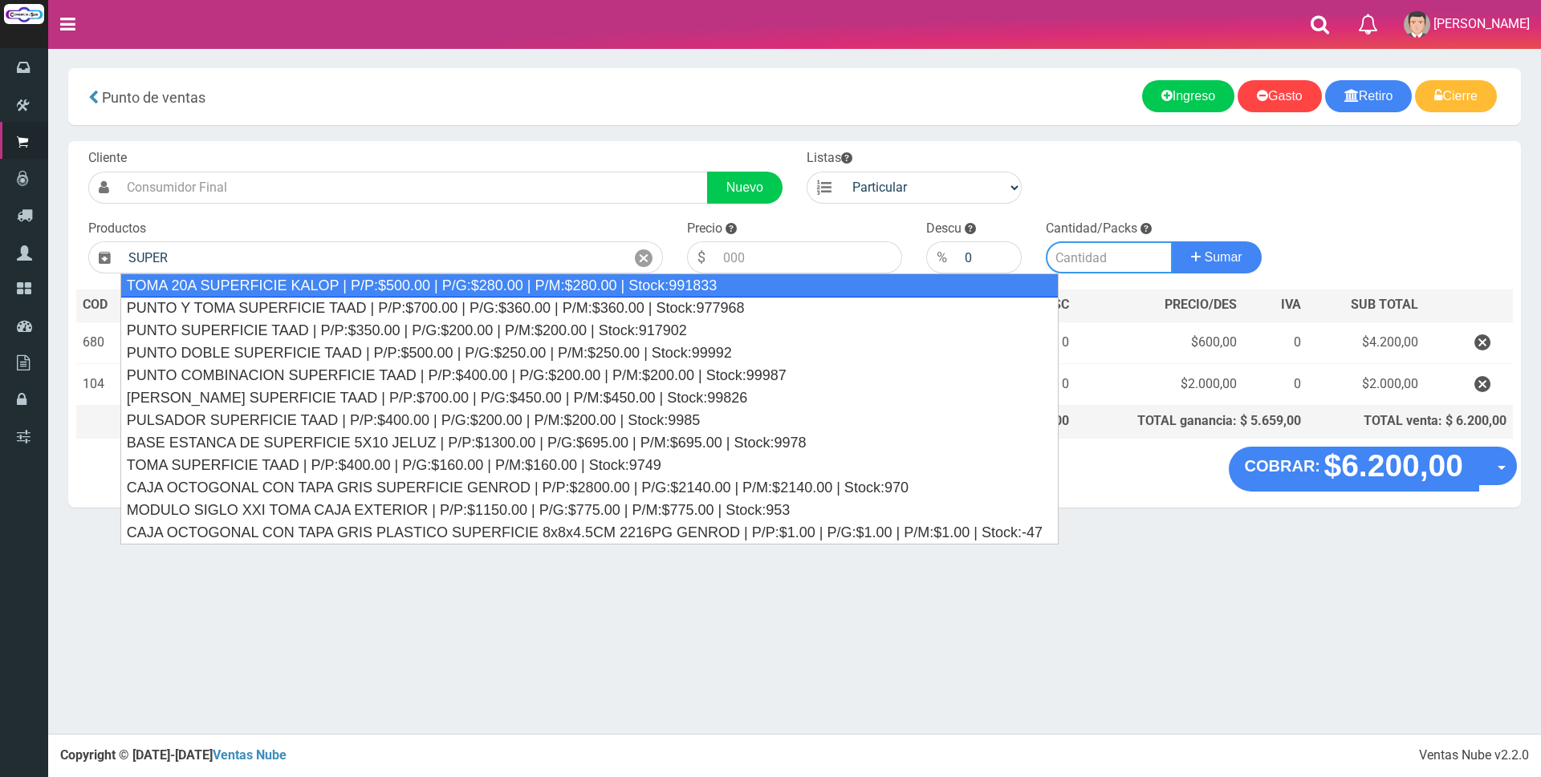
type input "TOMA 20A SUPERFICIE KALOP | P/P:$500.00 | P/G:$280.00 | P/M:$280.00 | Stock:991…"
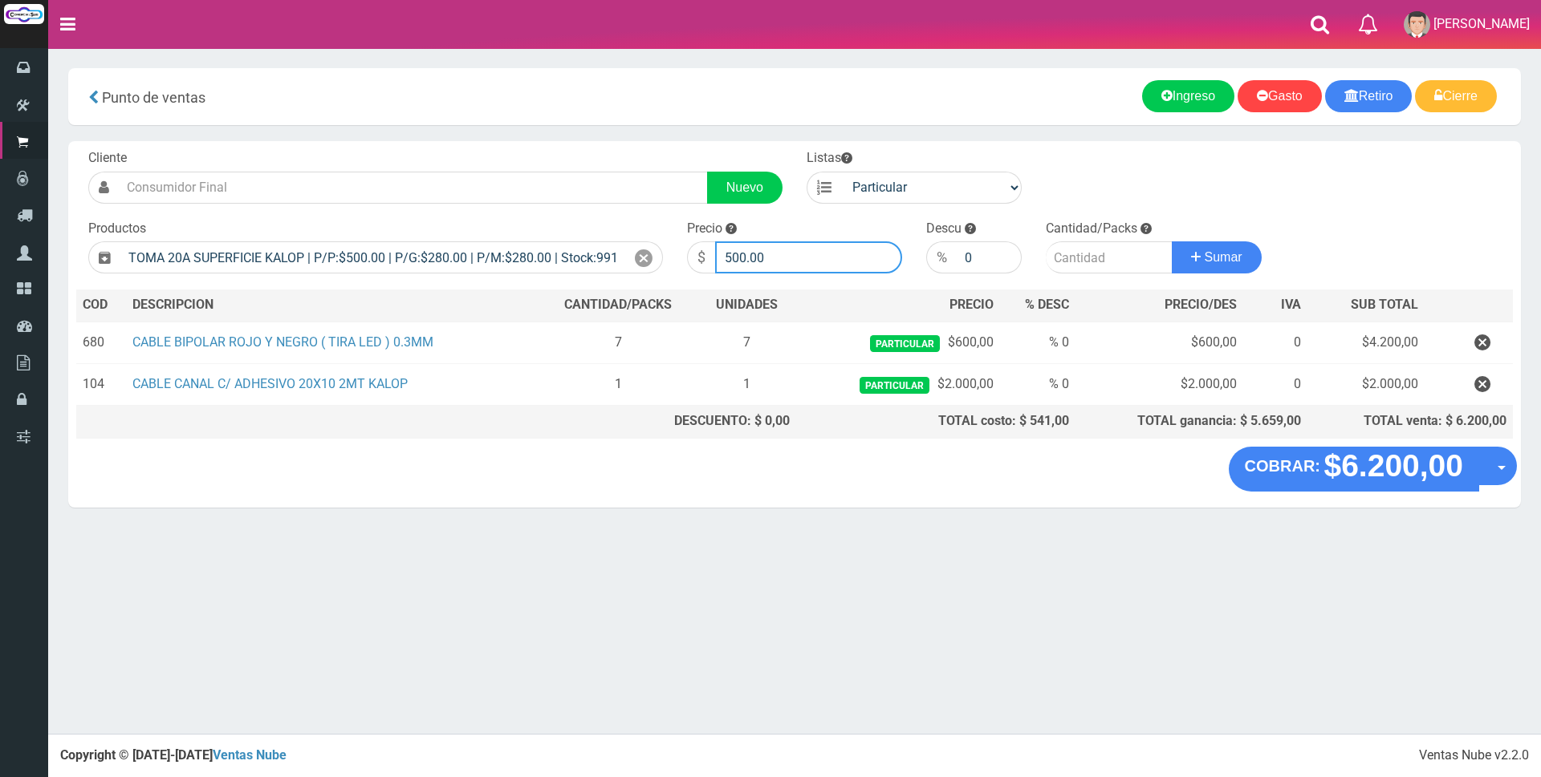
click at [798, 255] on input "500.00" at bounding box center [808, 258] width 187 height 32
type input "5"
type input "4000"
click at [1053, 254] on input "number" at bounding box center [1108, 258] width 127 height 32
type input "1"
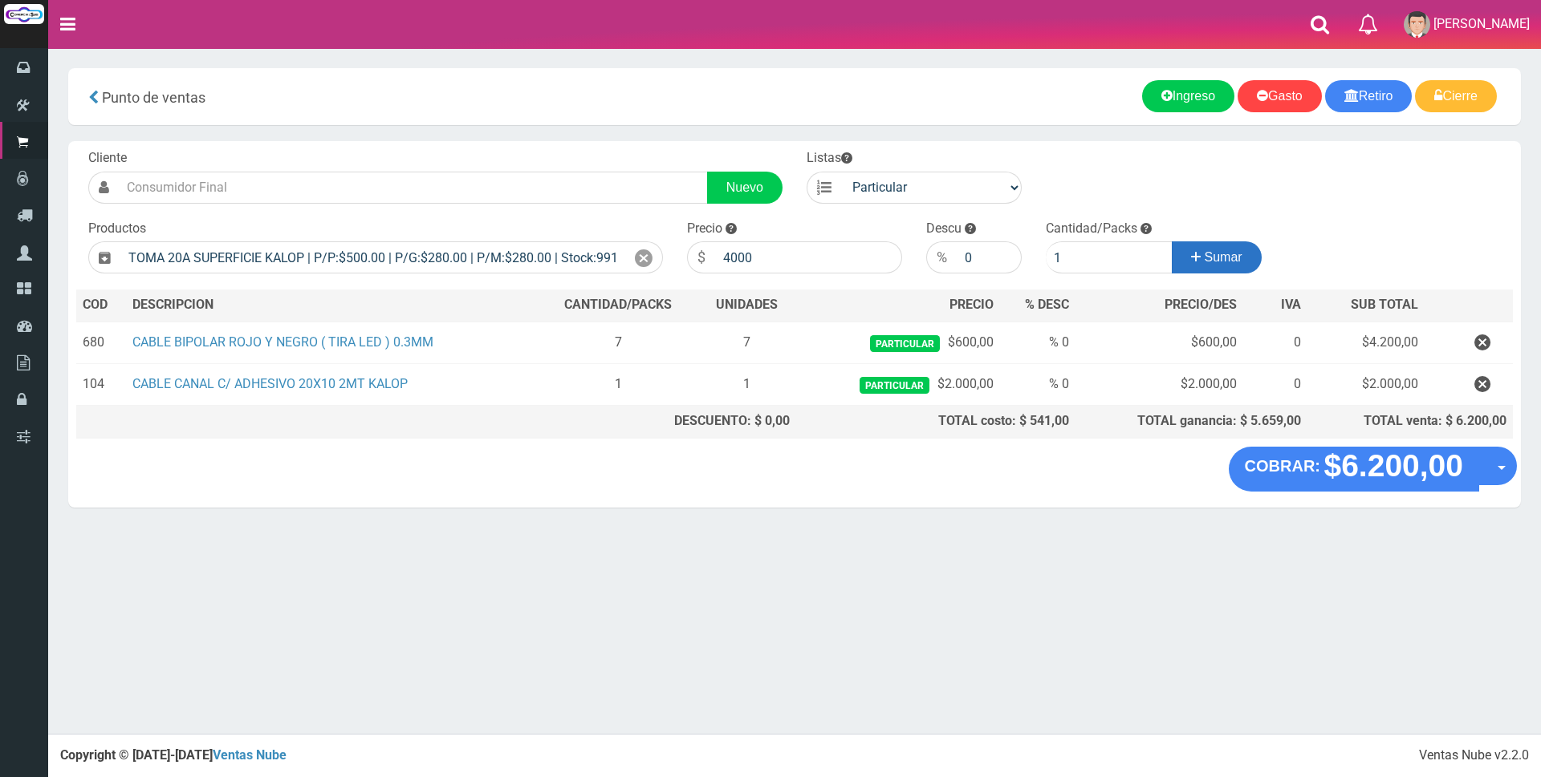
click at [1220, 266] on button "Sumar" at bounding box center [1216, 258] width 90 height 32
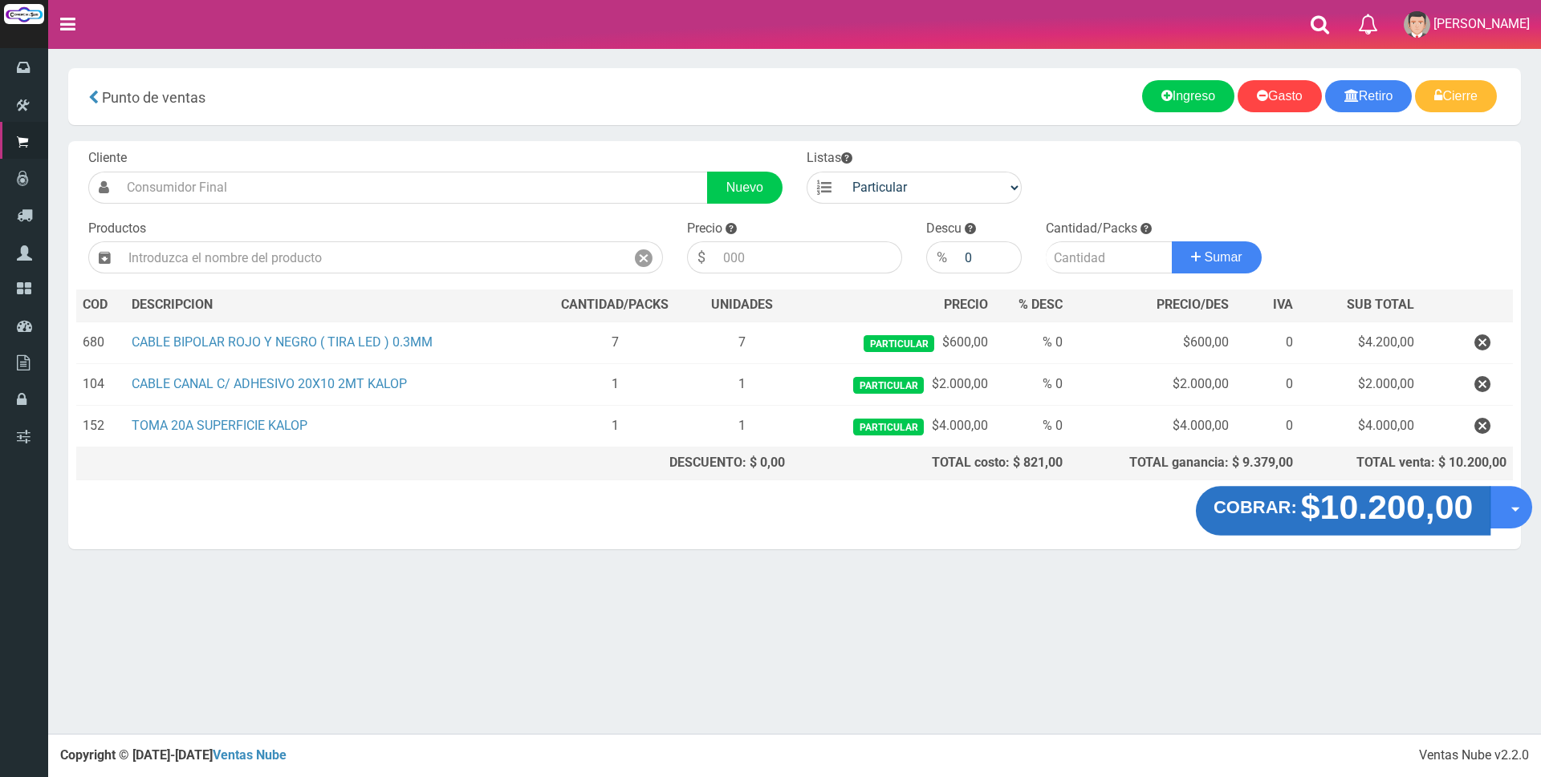
click at [1443, 510] on strong "$10.200,00" at bounding box center [1387, 508] width 173 height 38
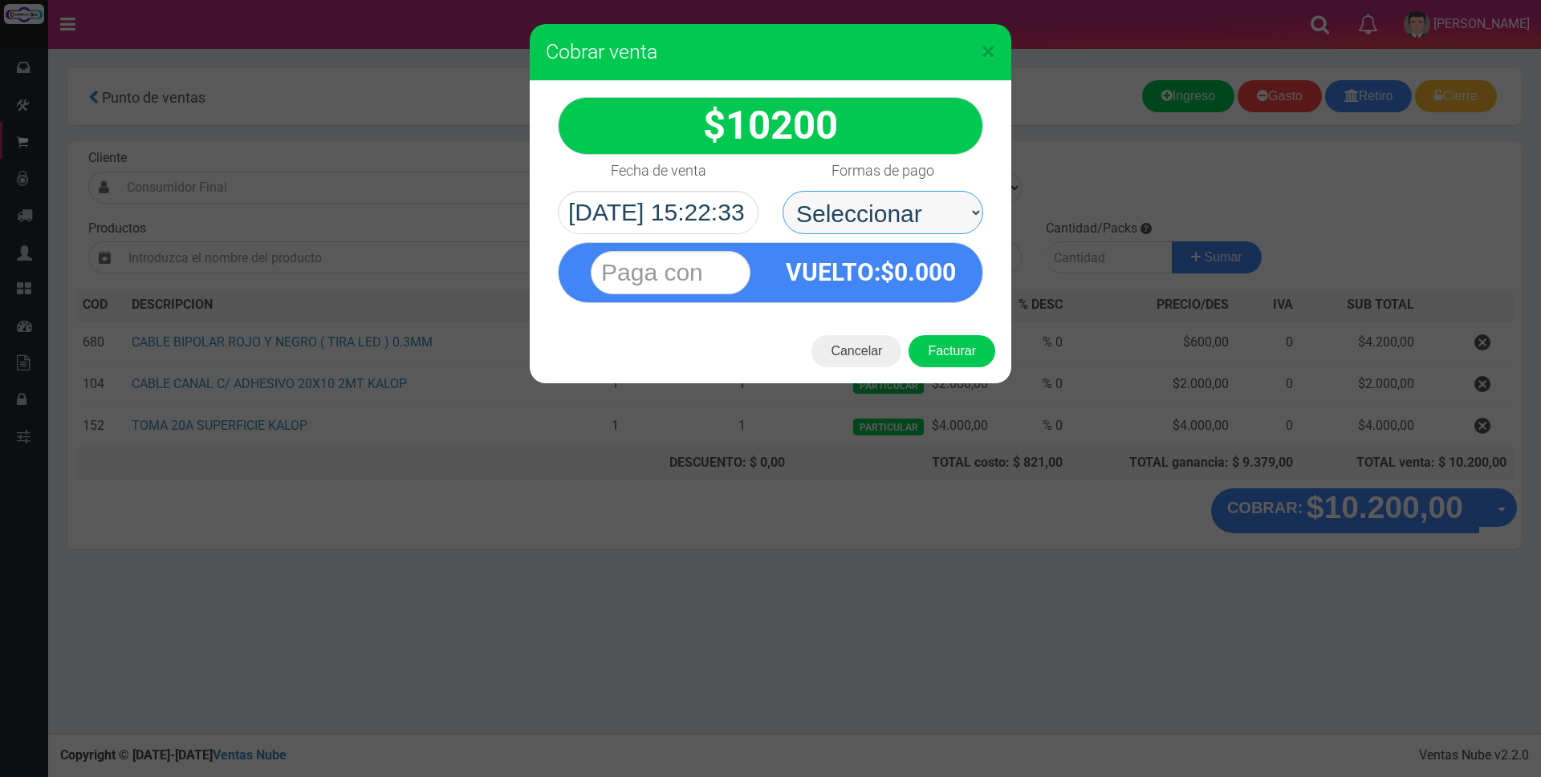
click at [896, 201] on select "Seleccionar Efectivo Tarjeta de Crédito Depósito Débito" at bounding box center [882, 212] width 201 height 43
select select "Tarjeta de Crédito"
click at [782, 191] on select "Seleccionar Efectivo Tarjeta de Crédito Depósito Débito" at bounding box center [882, 212] width 201 height 43
click at [733, 283] on input "text" at bounding box center [671, 272] width 160 height 43
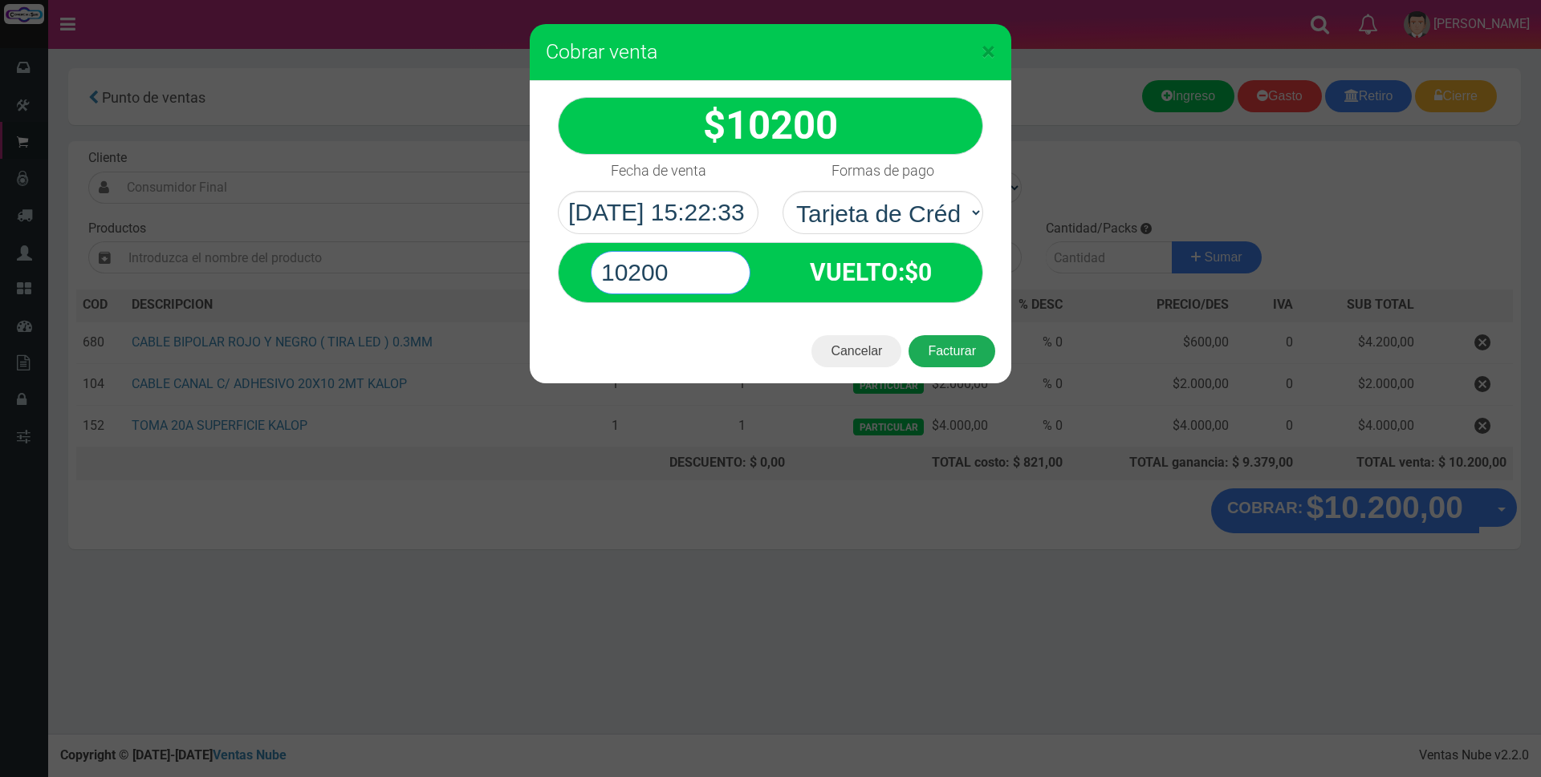
type input "10200"
click at [970, 348] on button "Facturar" at bounding box center [951, 351] width 87 height 32
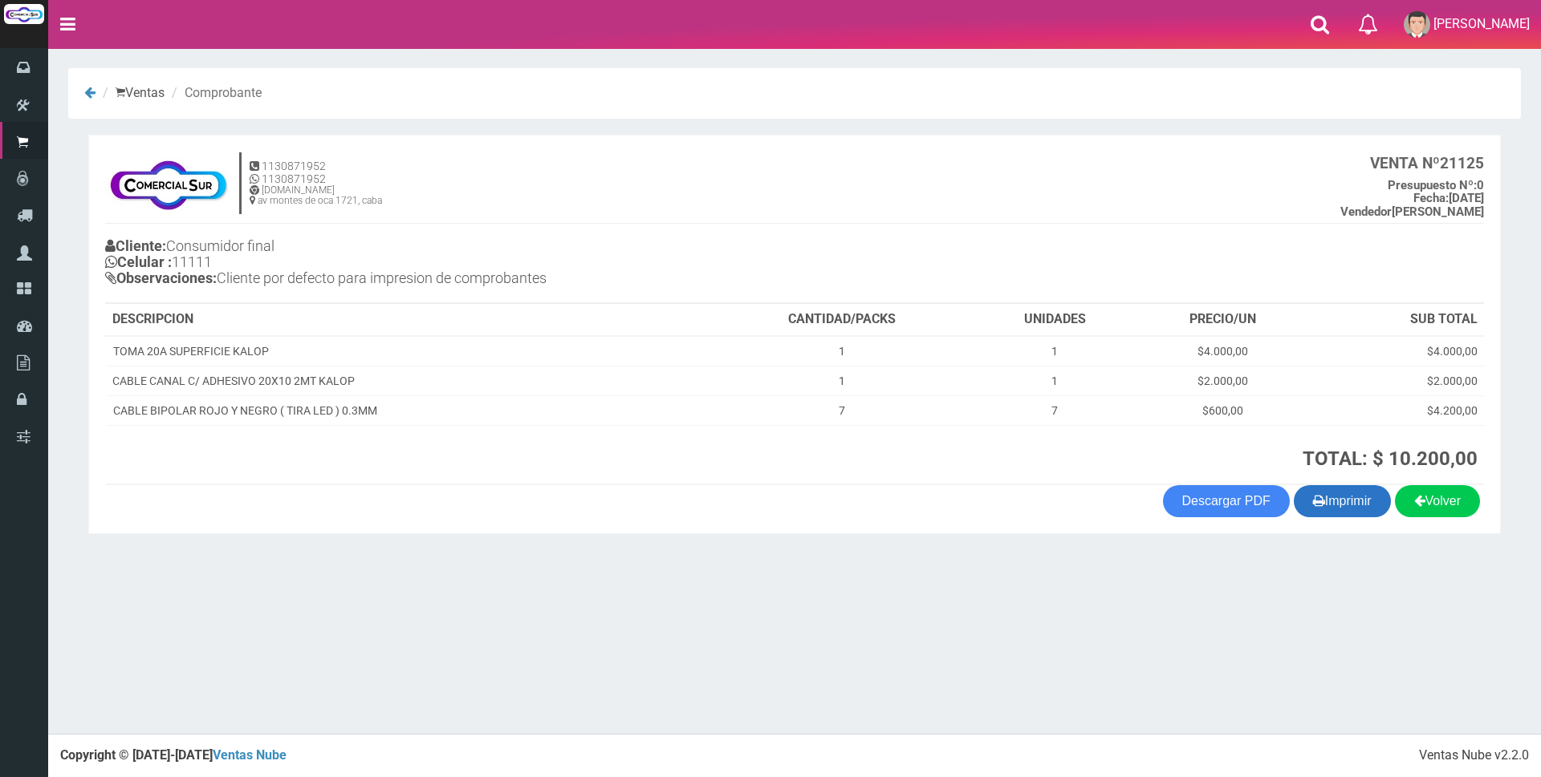
click at [1329, 498] on button "Imprimir" at bounding box center [1341, 501] width 97 height 32
